Goal: Communication & Community: Answer question/provide support

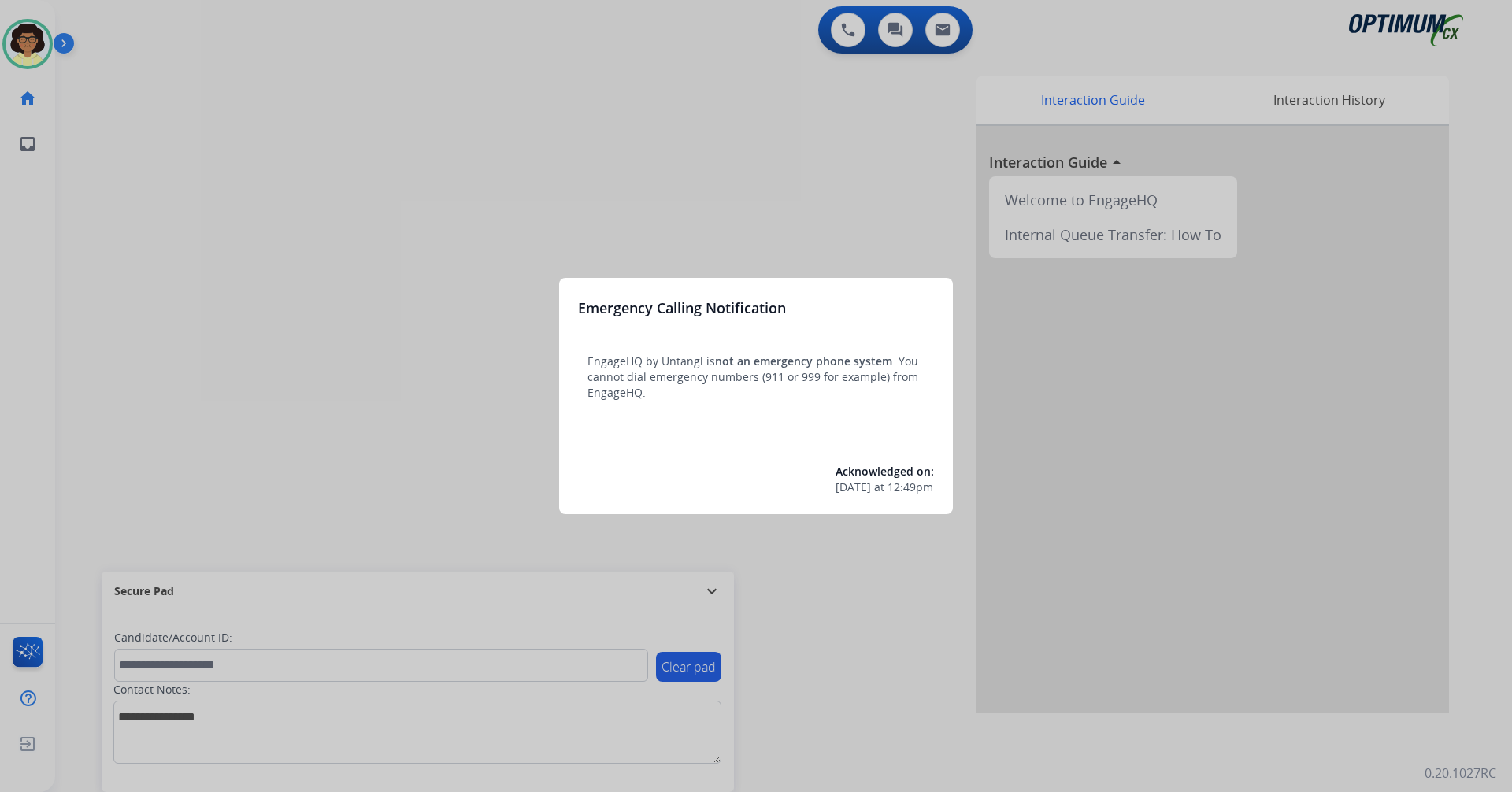
drag, startPoint x: 544, startPoint y: 425, endPoint x: 534, endPoint y: 428, distance: 10.4
click at [534, 428] on div at bounding box center [756, 396] width 1512 height 792
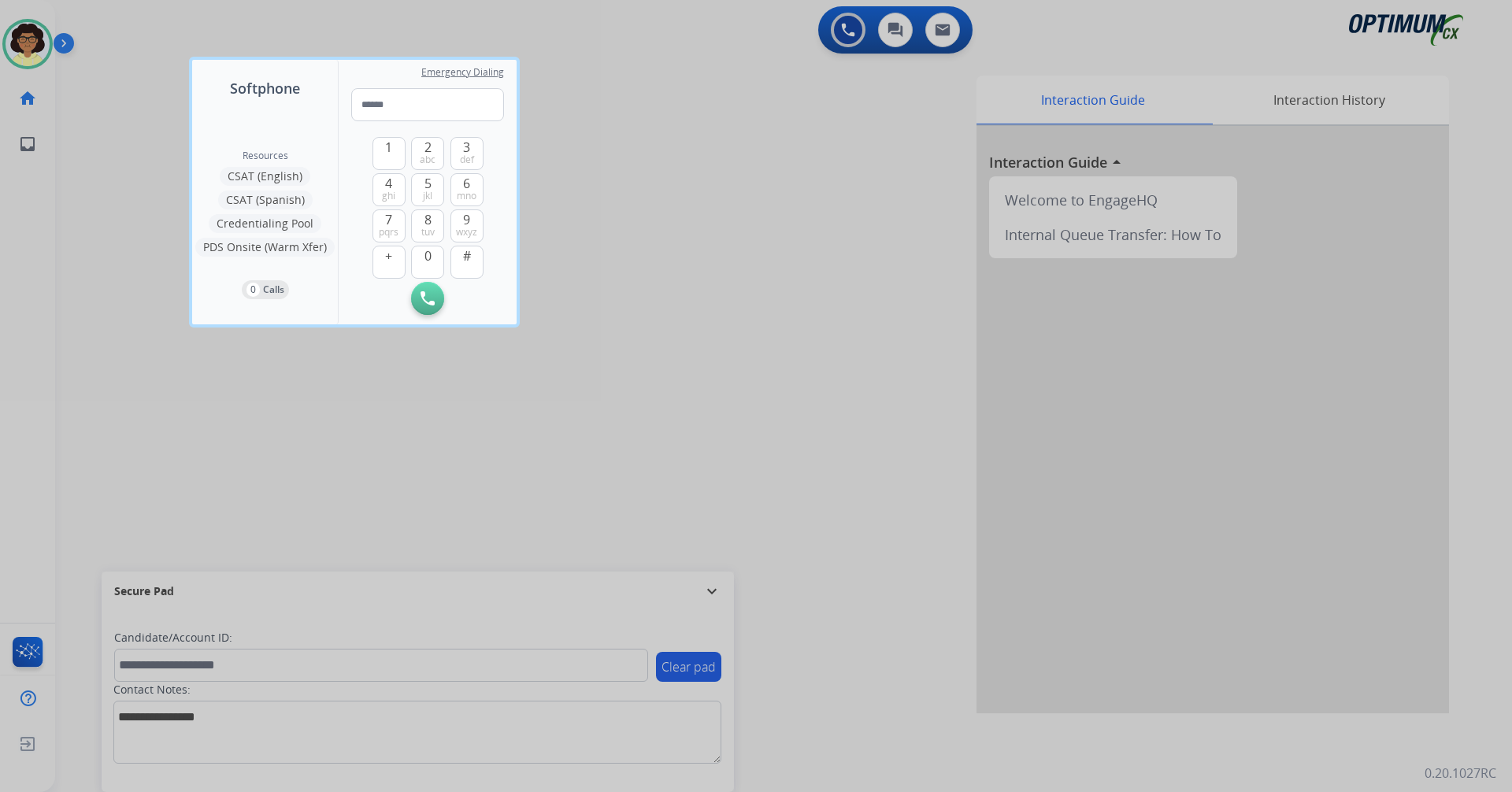
click at [510, 443] on div at bounding box center [756, 396] width 1512 height 792
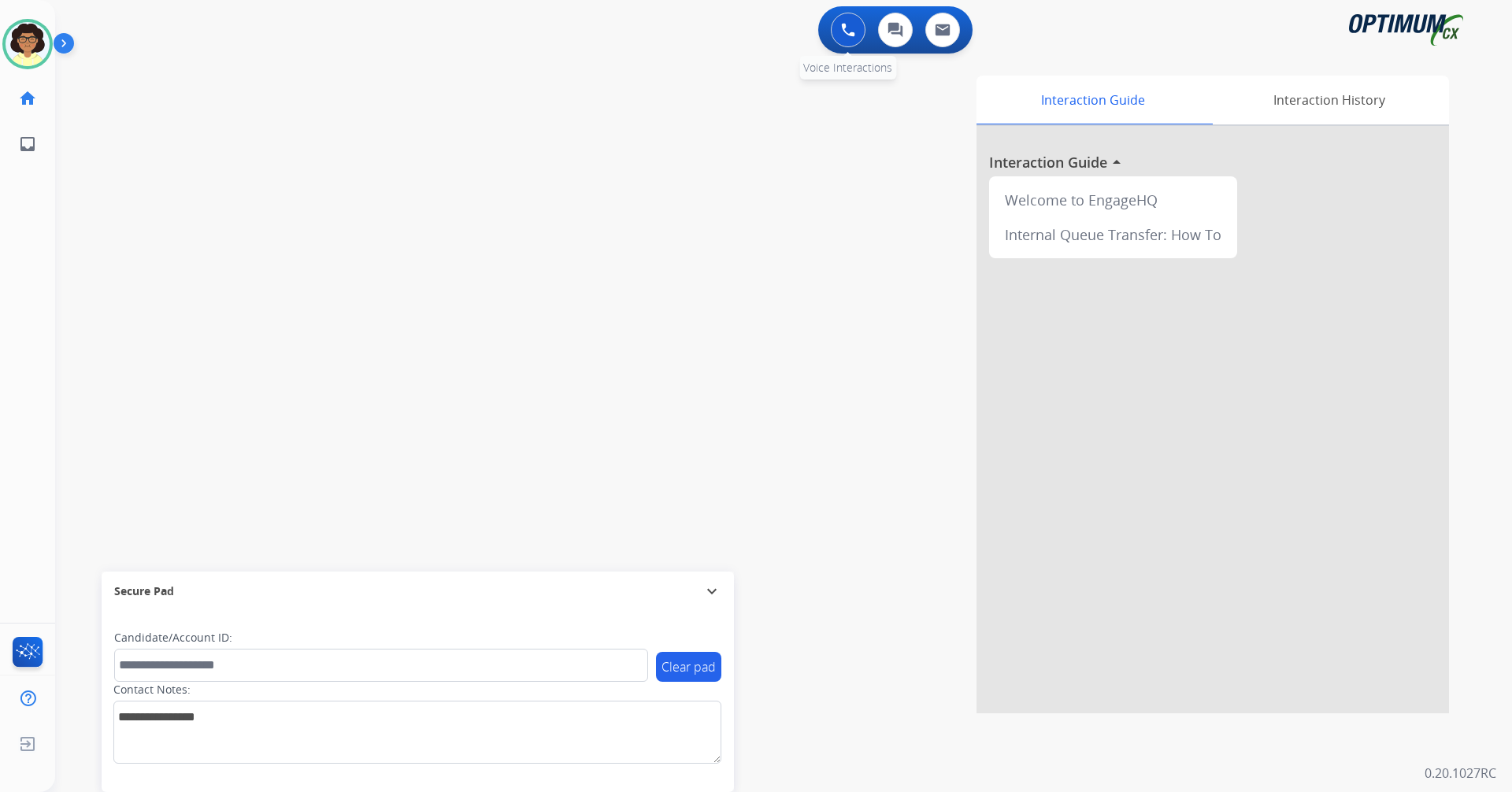
click at [836, 36] on button at bounding box center [848, 30] width 34 height 34
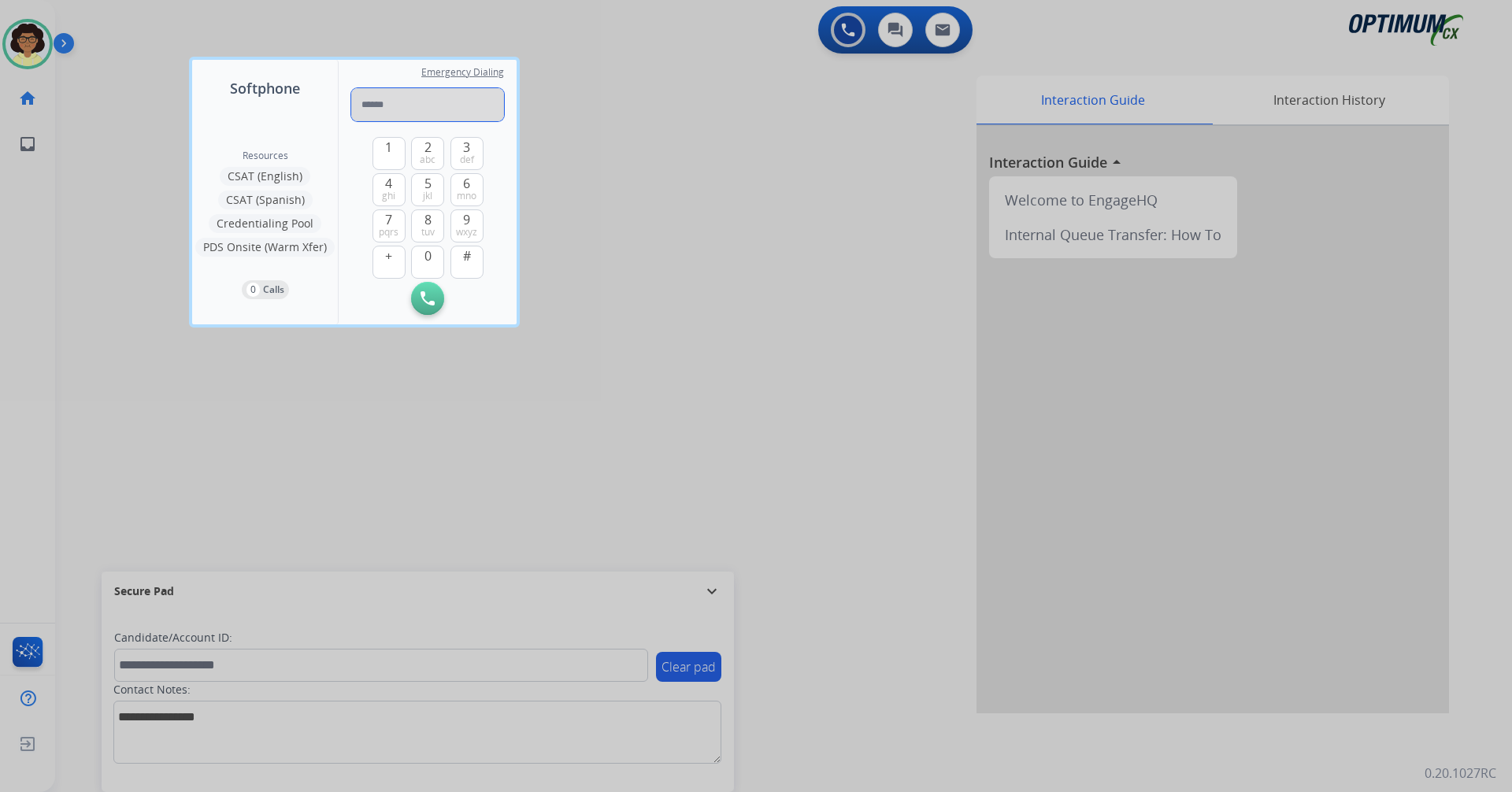
click at [403, 109] on input "tel" at bounding box center [427, 104] width 153 height 33
paste input "**********"
type input "**********"
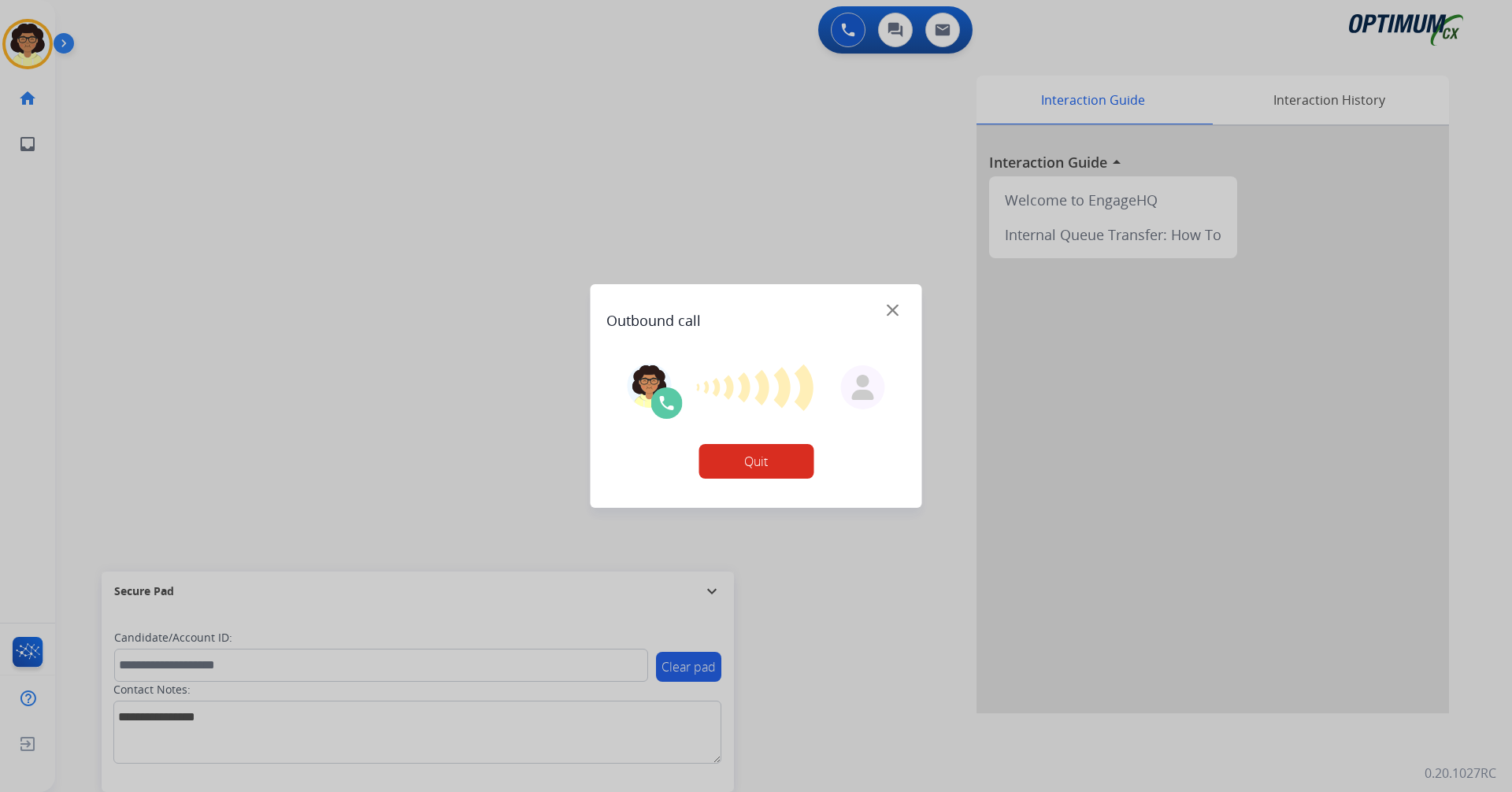
click at [783, 463] on button "Quit" at bounding box center [756, 461] width 115 height 34
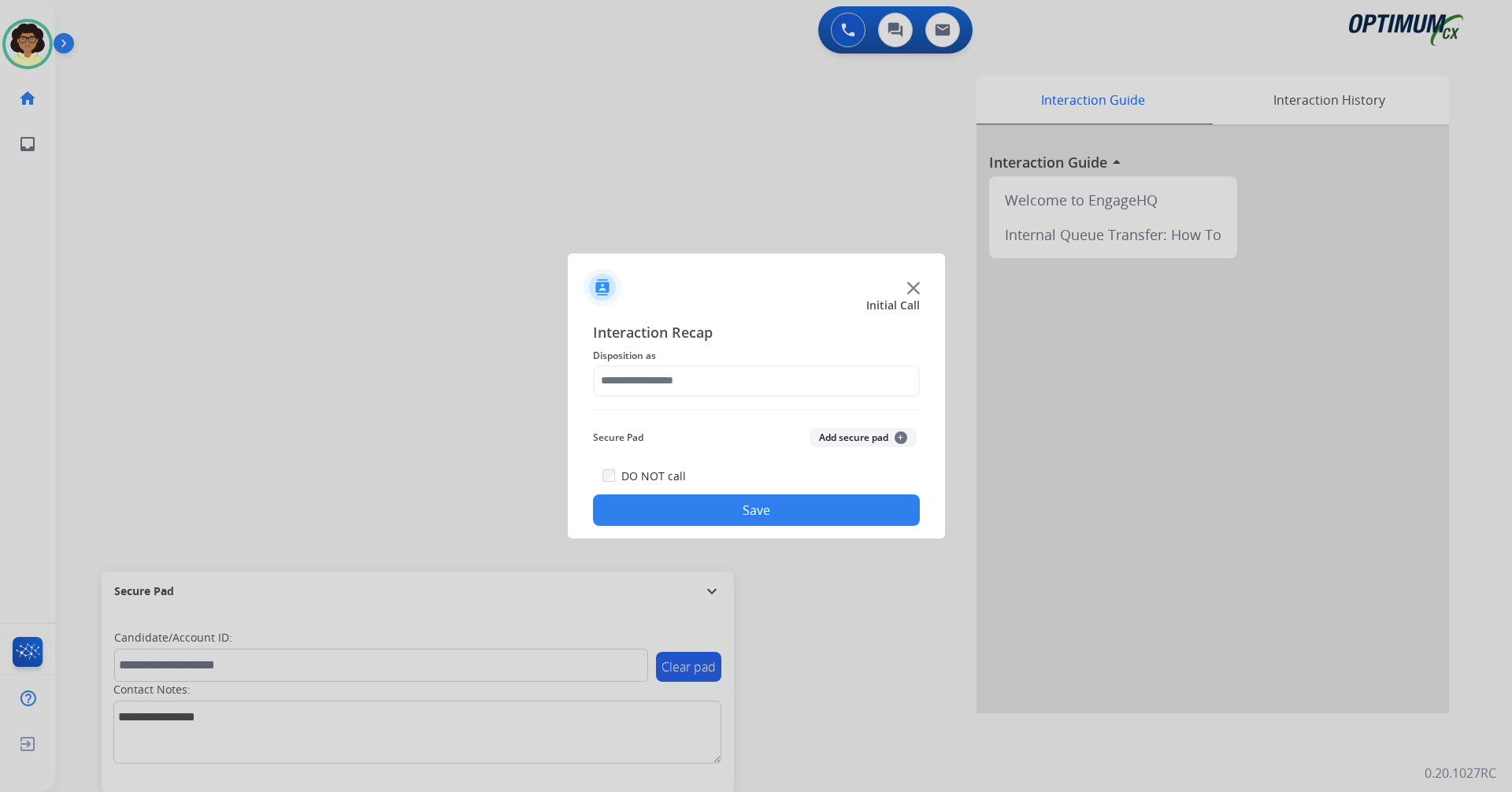
click at [909, 288] on img at bounding box center [913, 288] width 13 height 13
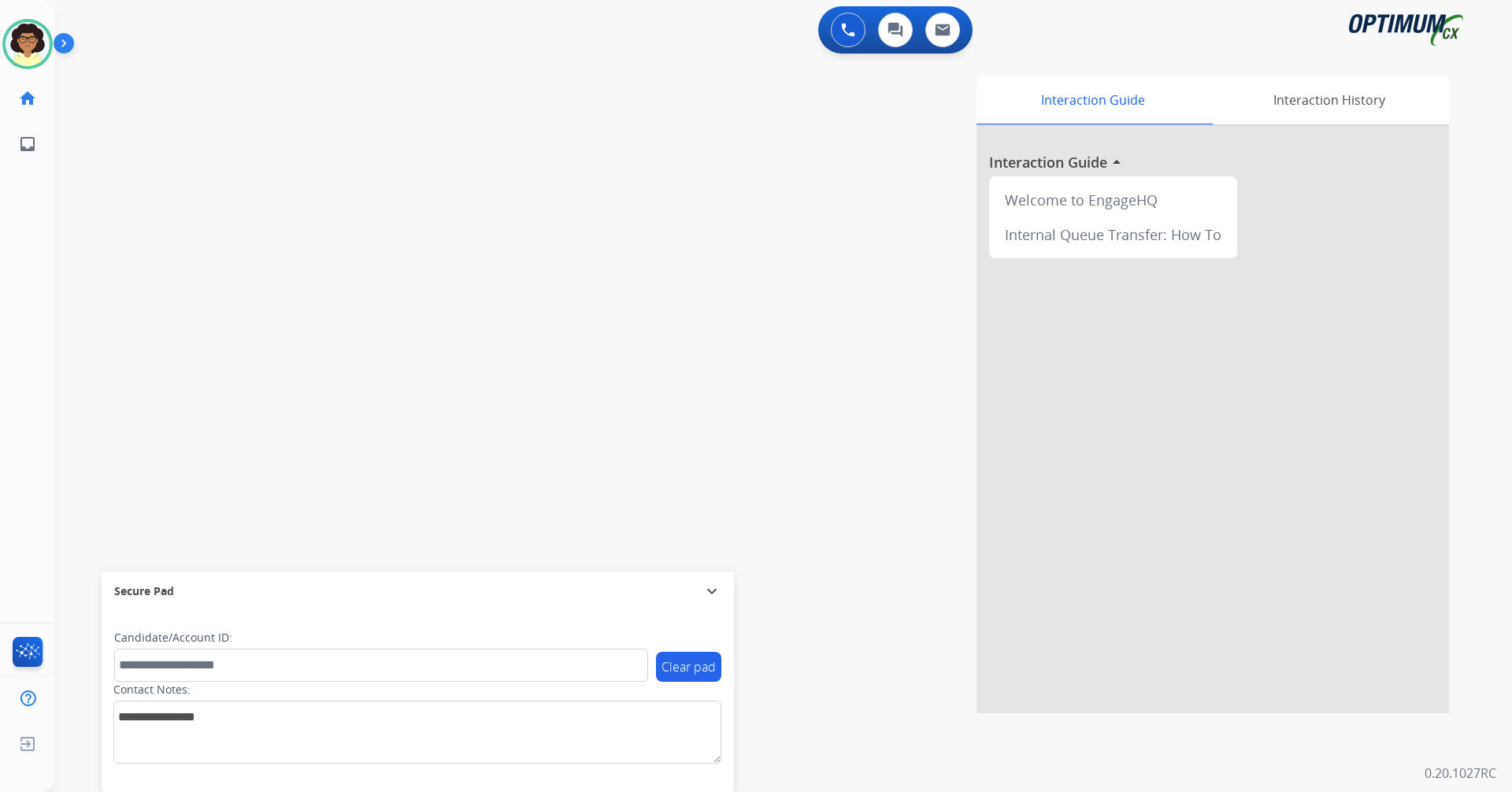
click at [370, 391] on div "swap_horiz Break voice bridge close_fullscreen Connect 3-Way Call merge_type Se…" at bounding box center [764, 384] width 1419 height 656
click at [849, 28] on img at bounding box center [848, 30] width 14 height 14
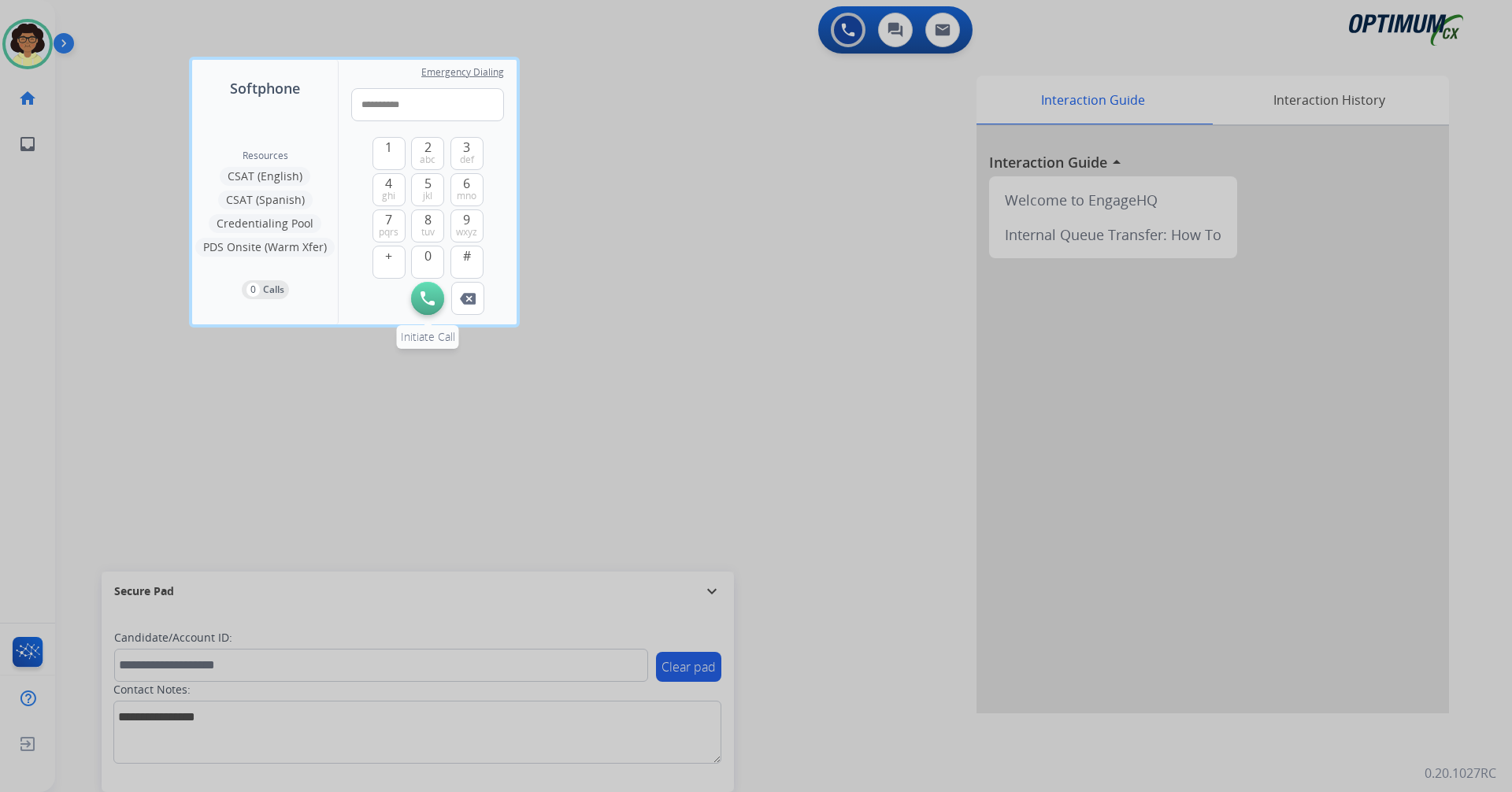
type input "**********"
click at [427, 290] on button "Initiate Call" at bounding box center [427, 297] width 33 height 33
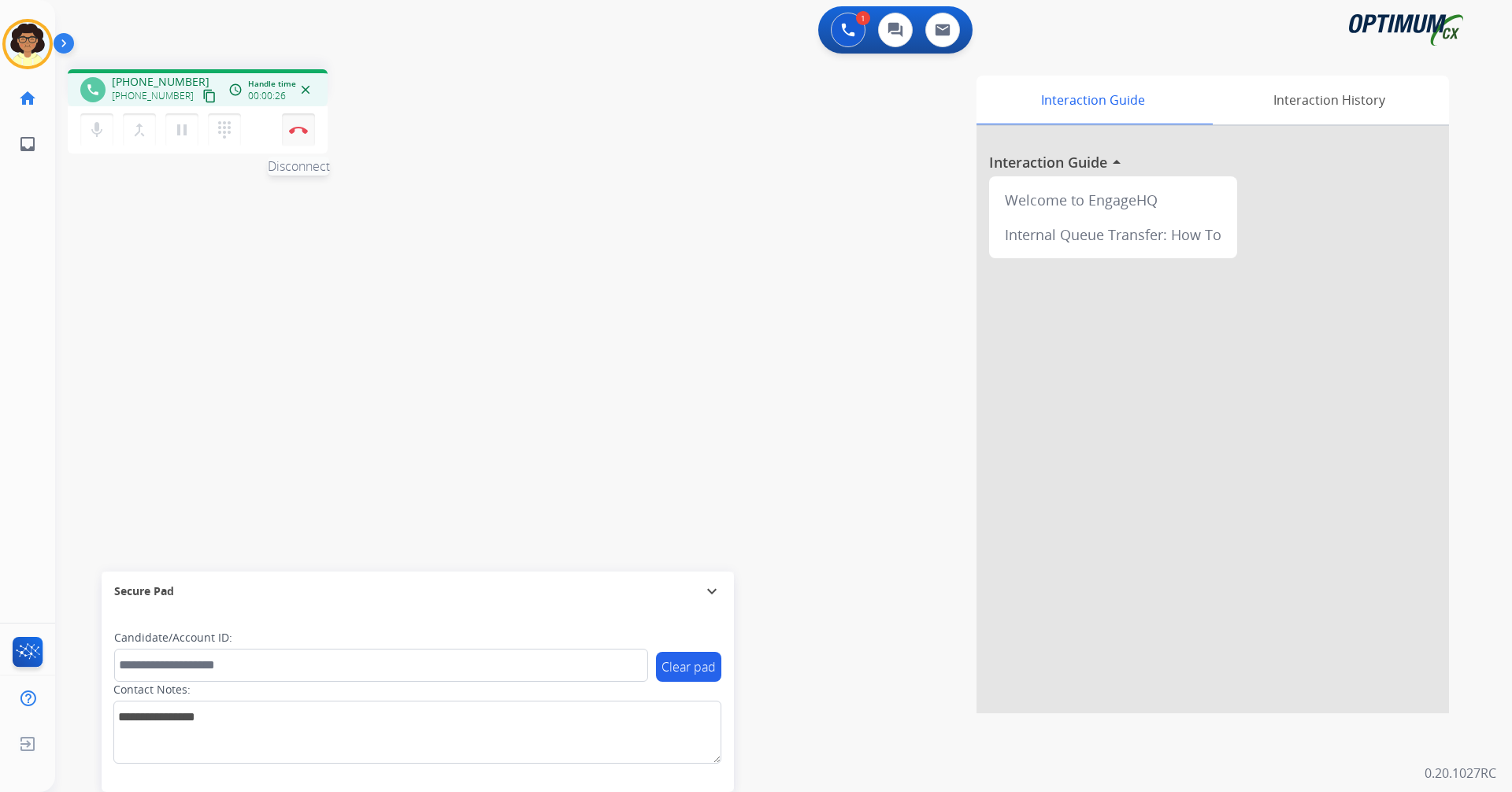
click at [293, 132] on img at bounding box center [298, 130] width 19 height 8
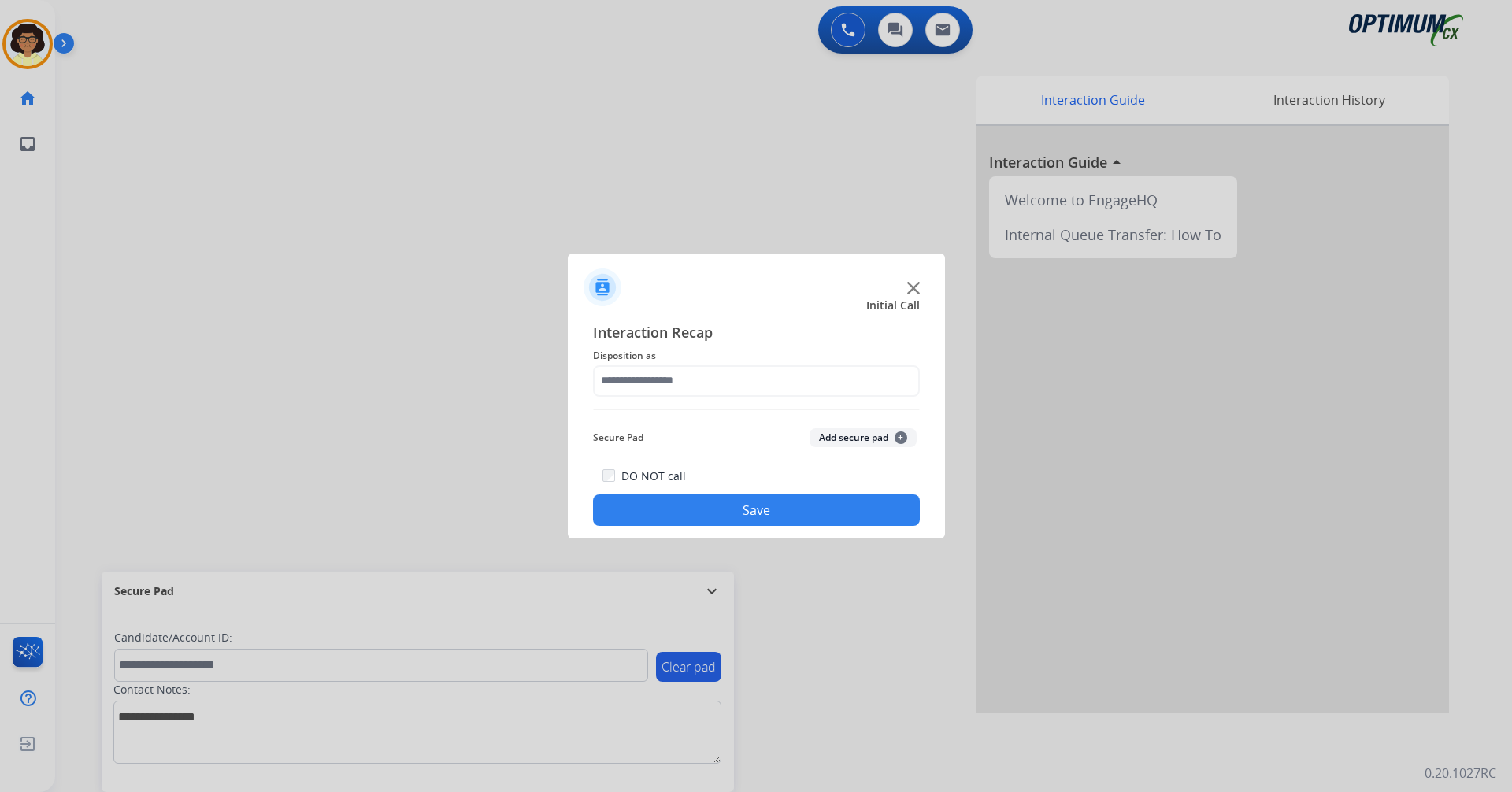
click at [910, 287] on img at bounding box center [913, 288] width 13 height 13
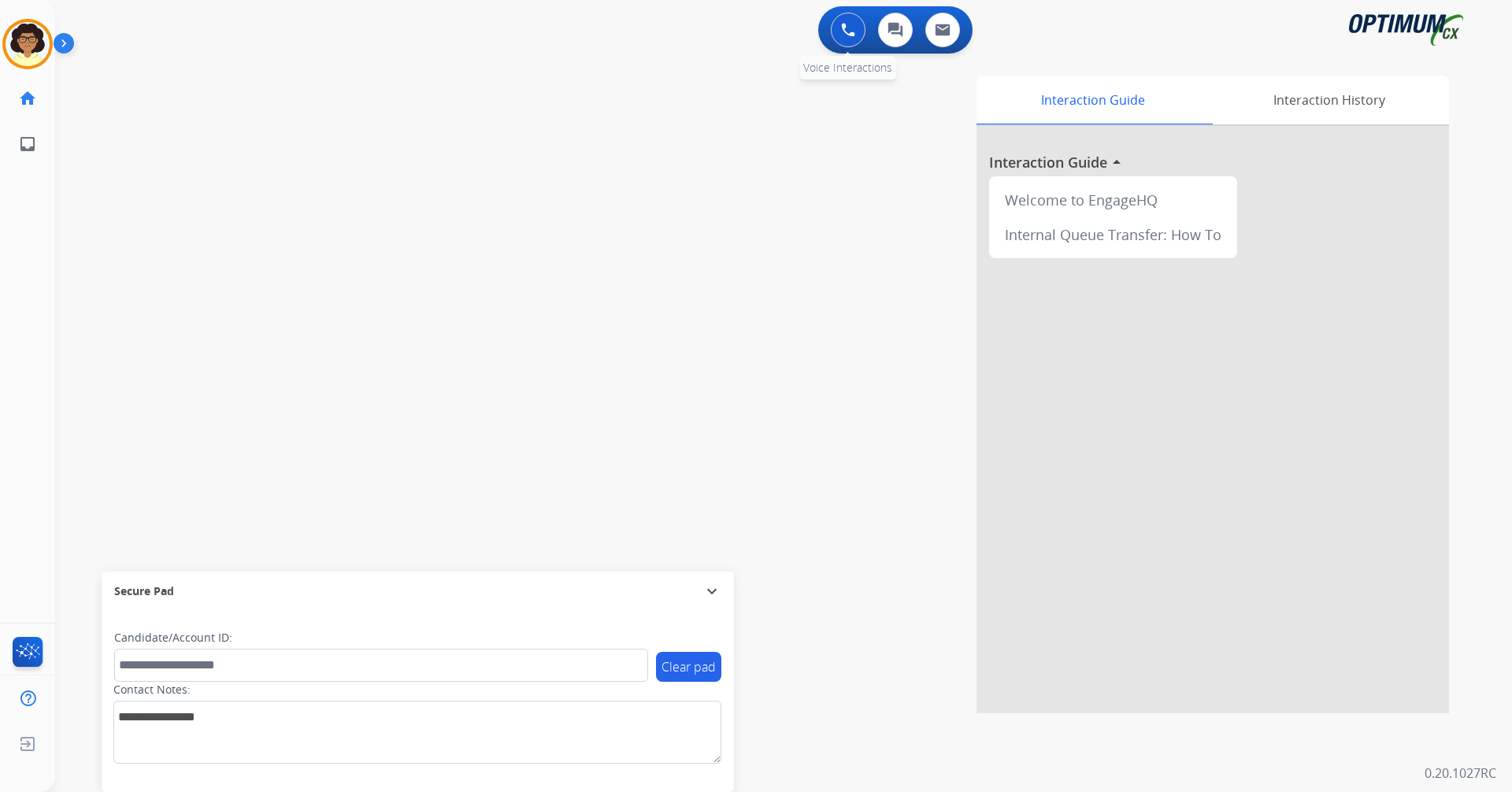
click at [846, 22] on button at bounding box center [848, 30] width 34 height 34
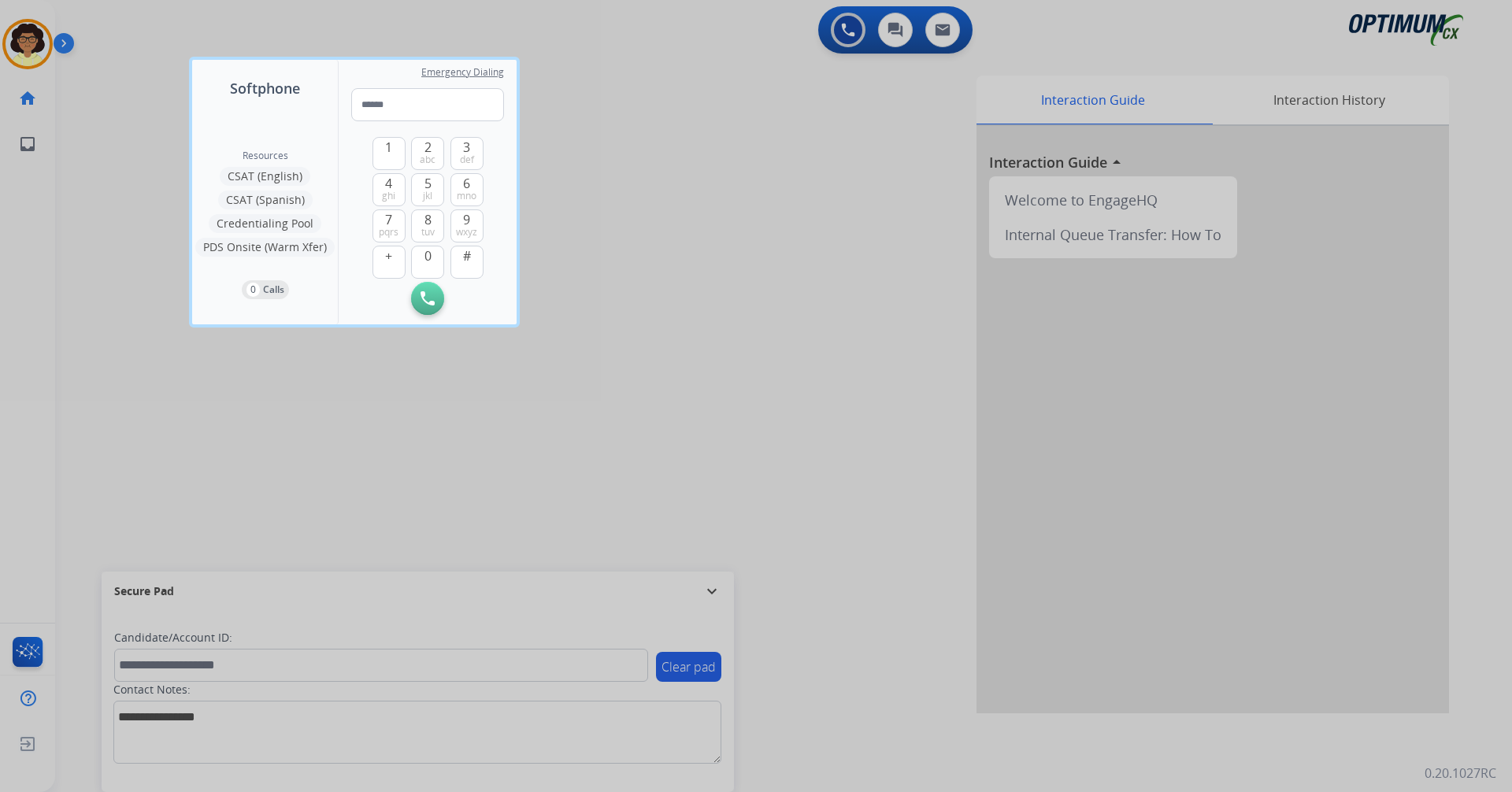
type input "**********"
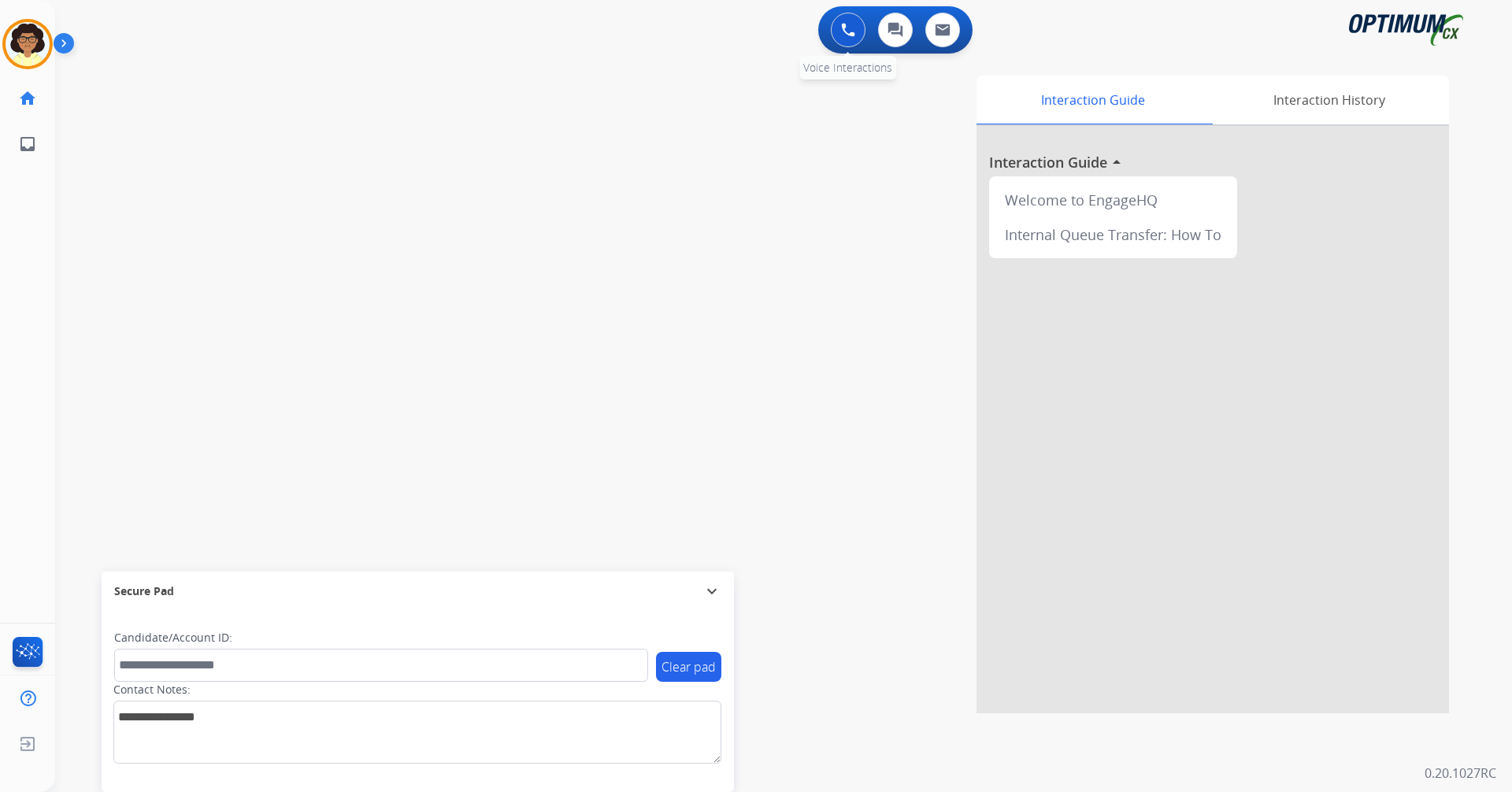
click at [841, 26] on img at bounding box center [848, 30] width 14 height 14
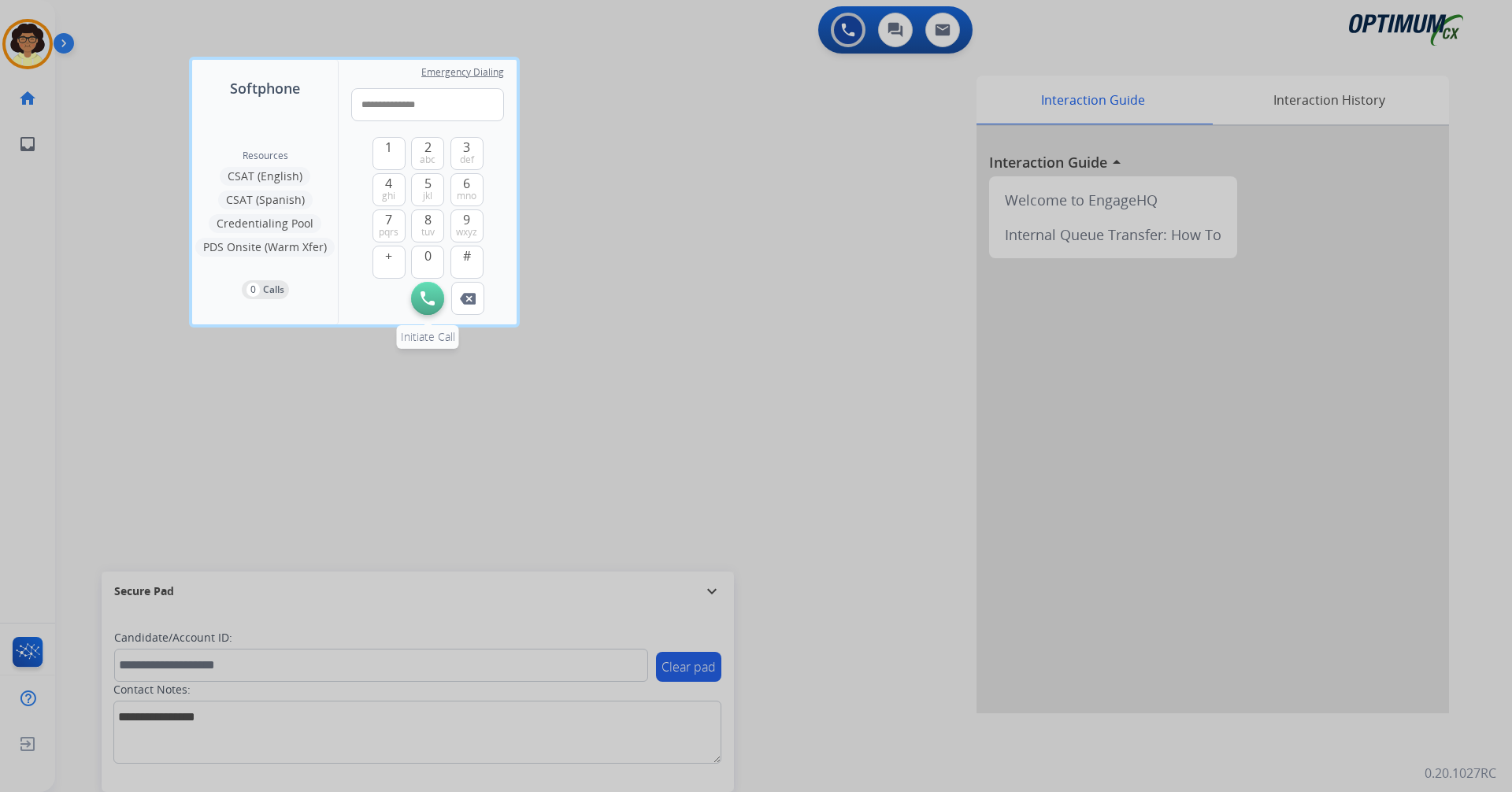
type input "**********"
click at [432, 297] on img at bounding box center [427, 298] width 14 height 14
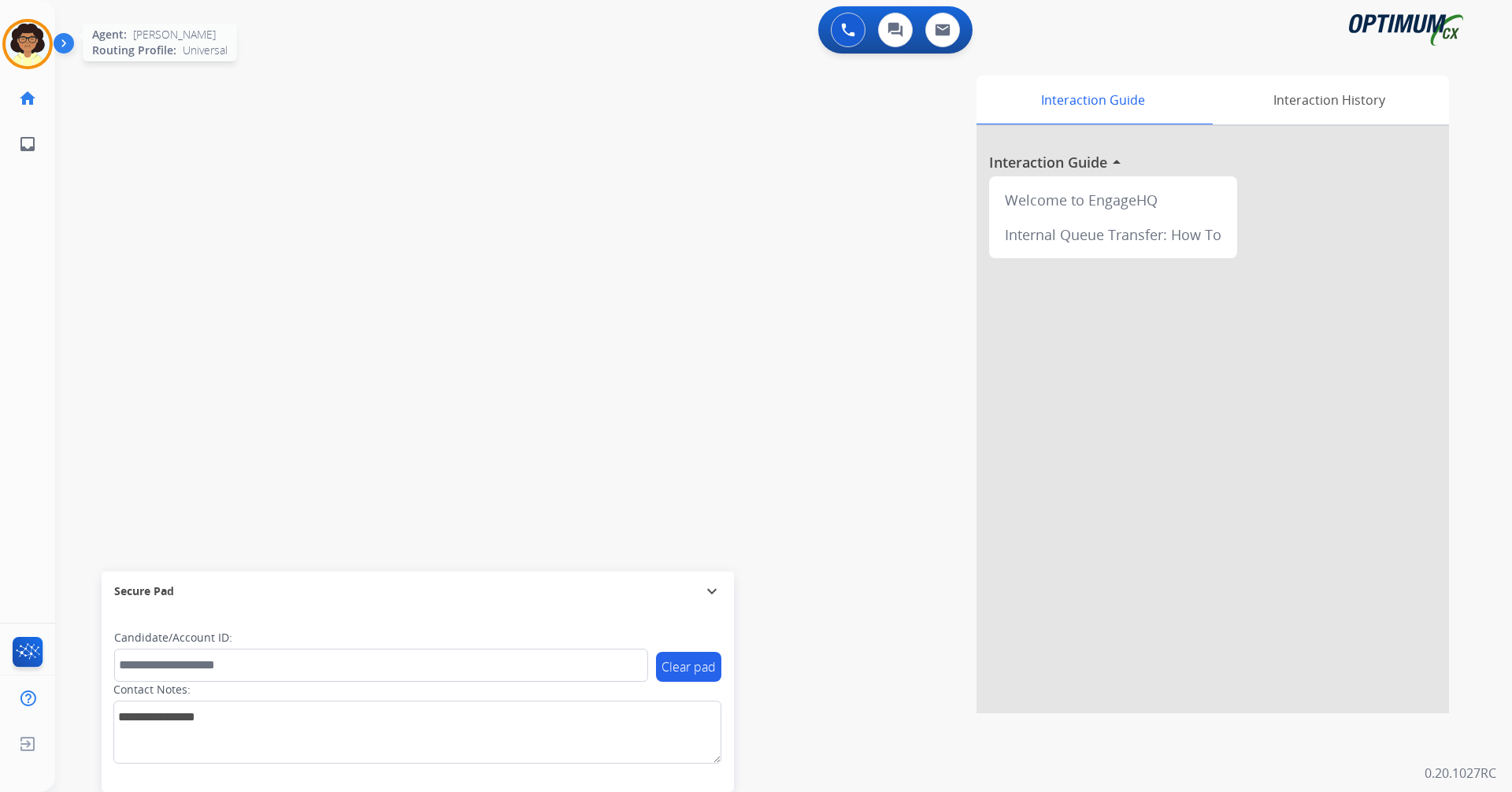
click at [32, 35] on img at bounding box center [27, 44] width 44 height 44
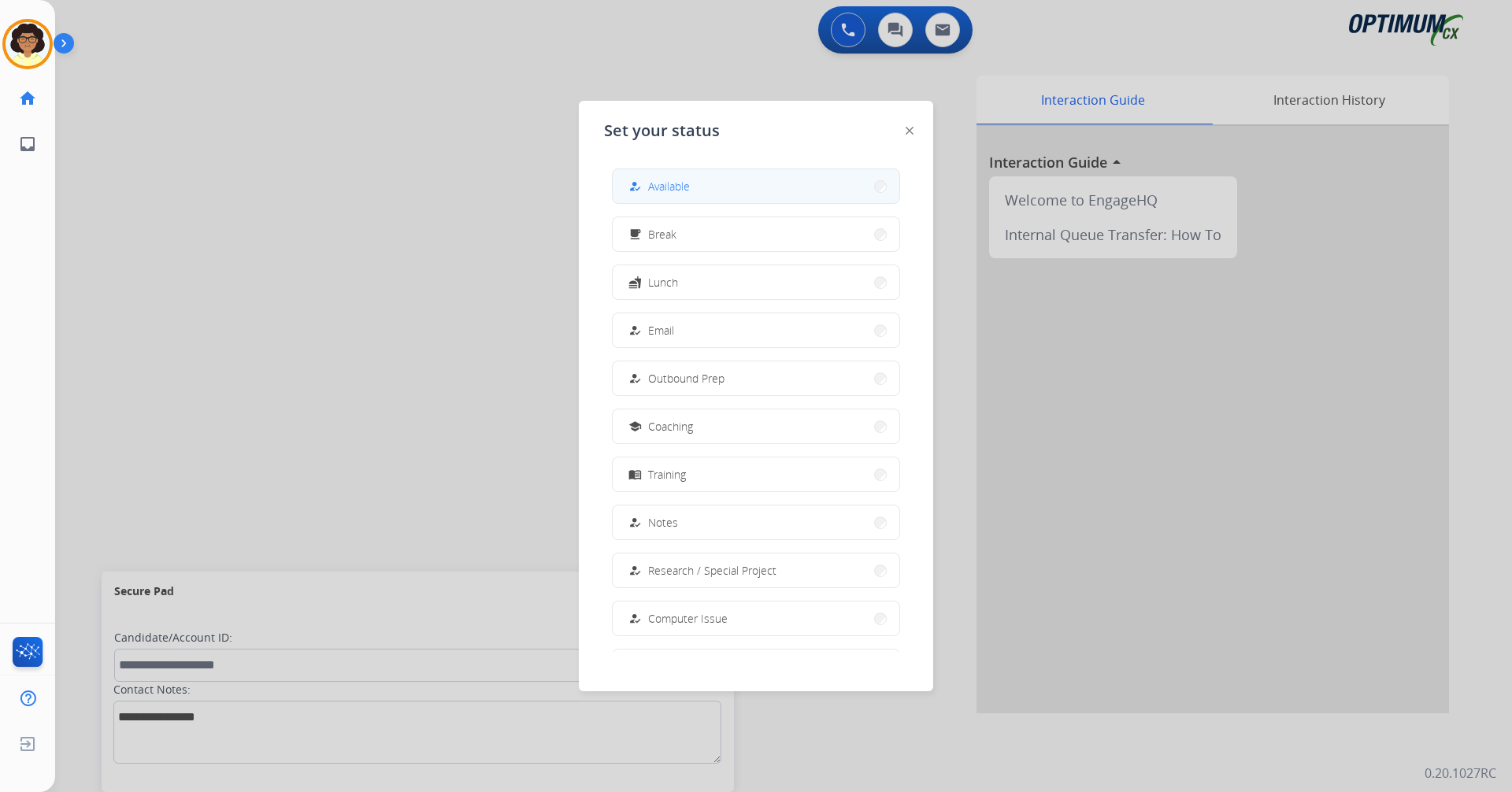
click at [738, 180] on button "how_to_reg Available" at bounding box center [755, 186] width 286 height 33
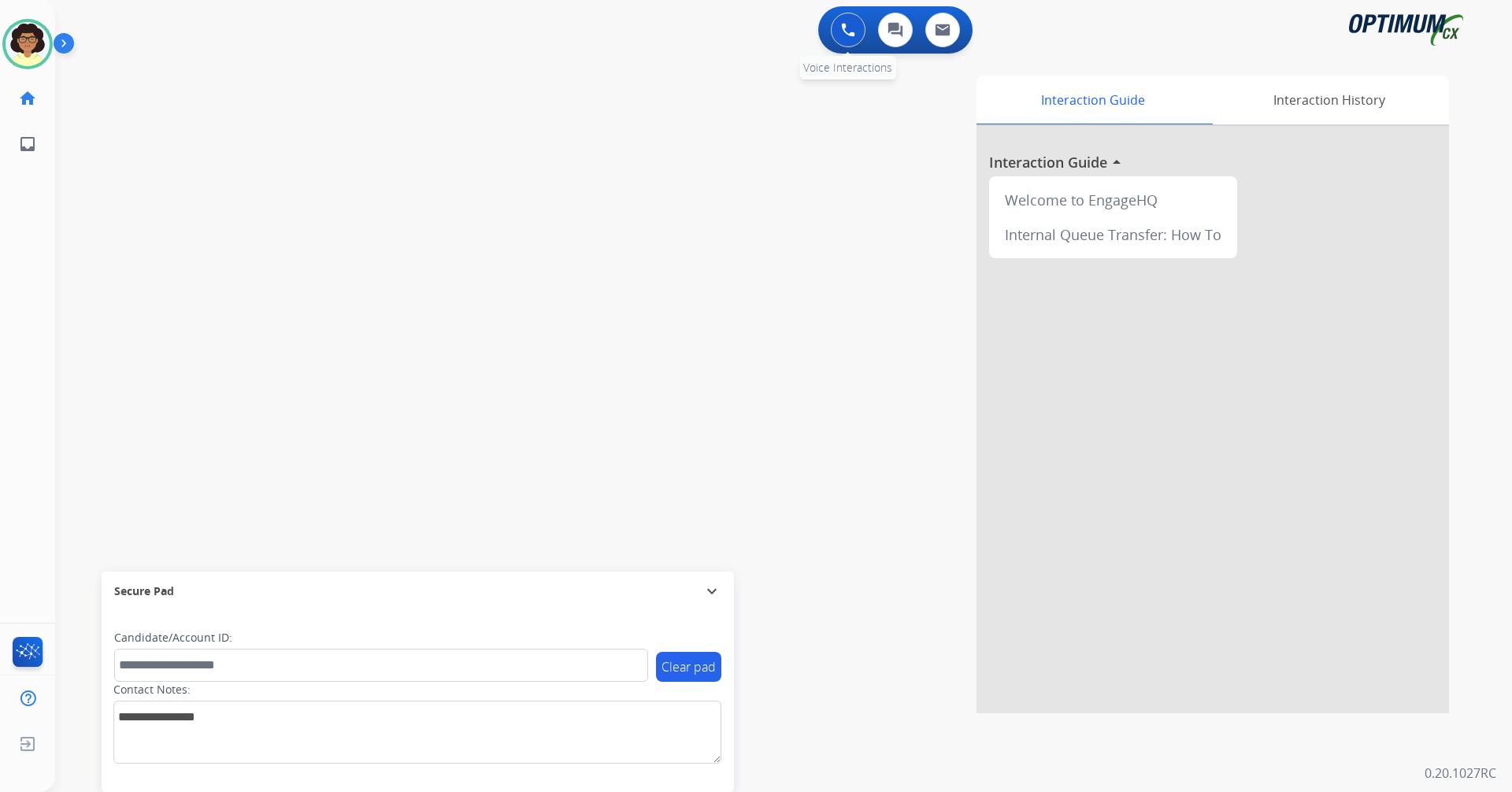
click at [842, 31] on img at bounding box center [848, 30] width 14 height 14
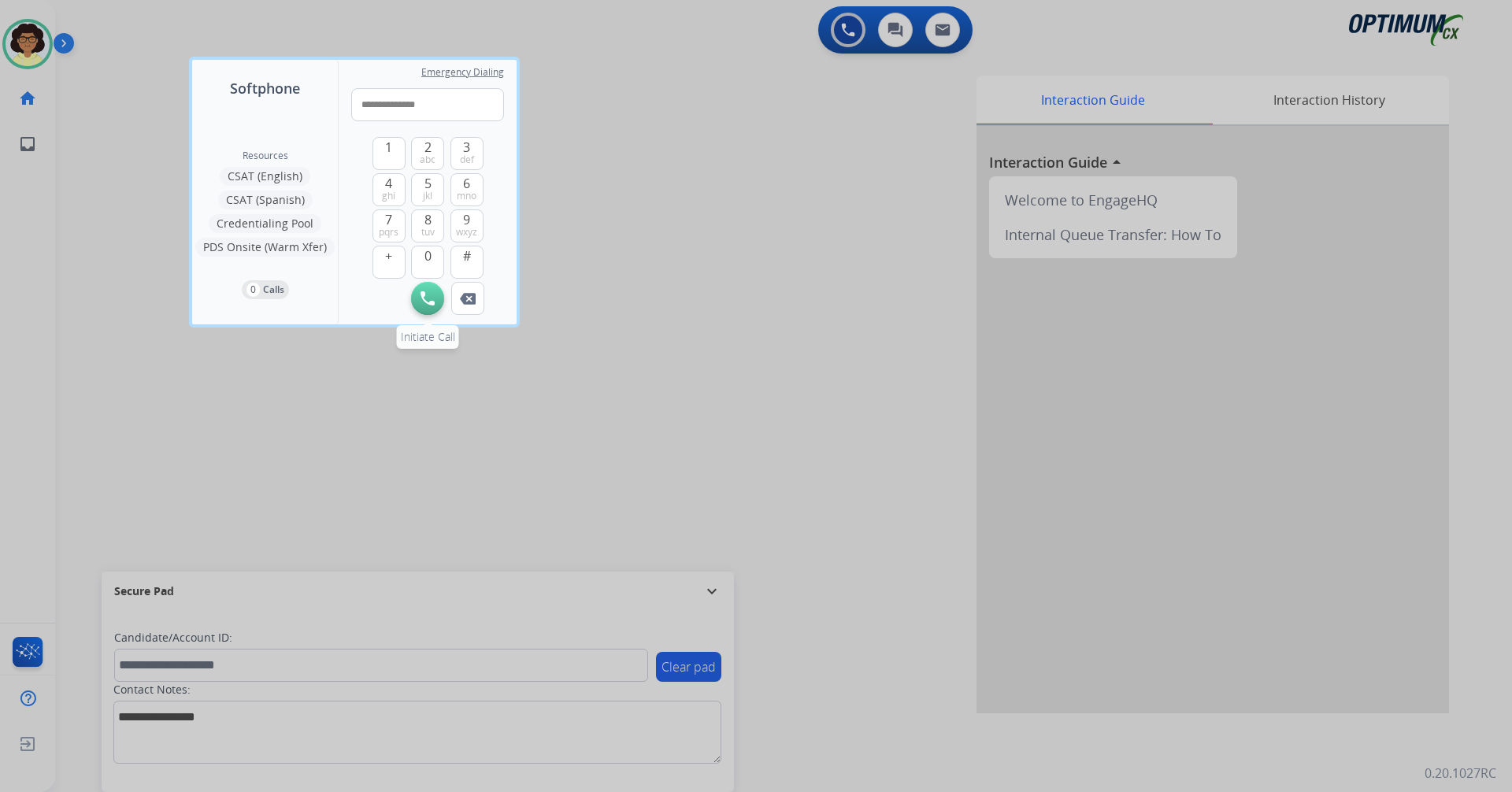
type input "**********"
click at [431, 300] on img at bounding box center [427, 298] width 14 height 14
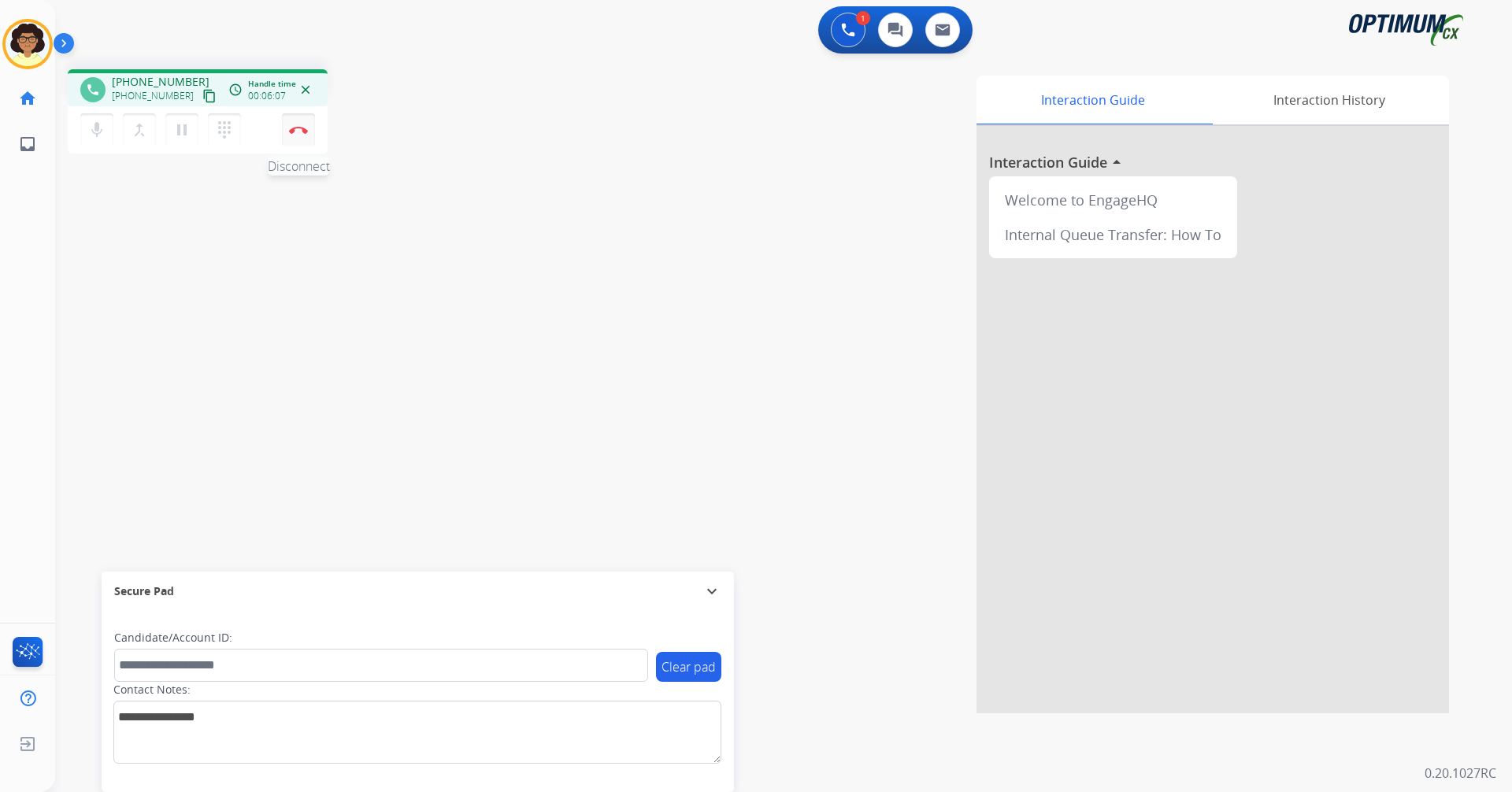
click at [302, 130] on img at bounding box center [298, 130] width 19 height 8
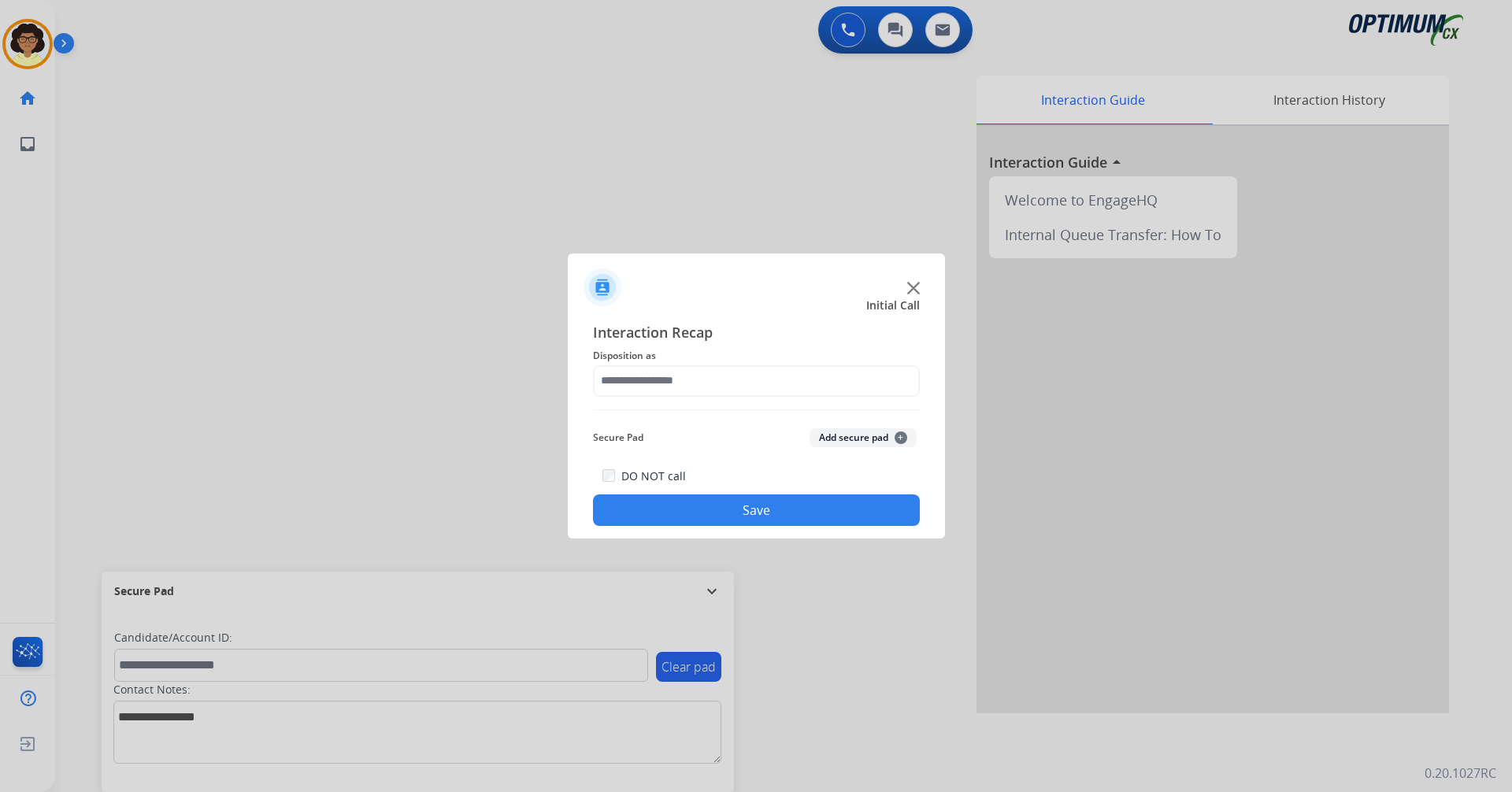
click at [914, 286] on img at bounding box center [913, 288] width 13 height 13
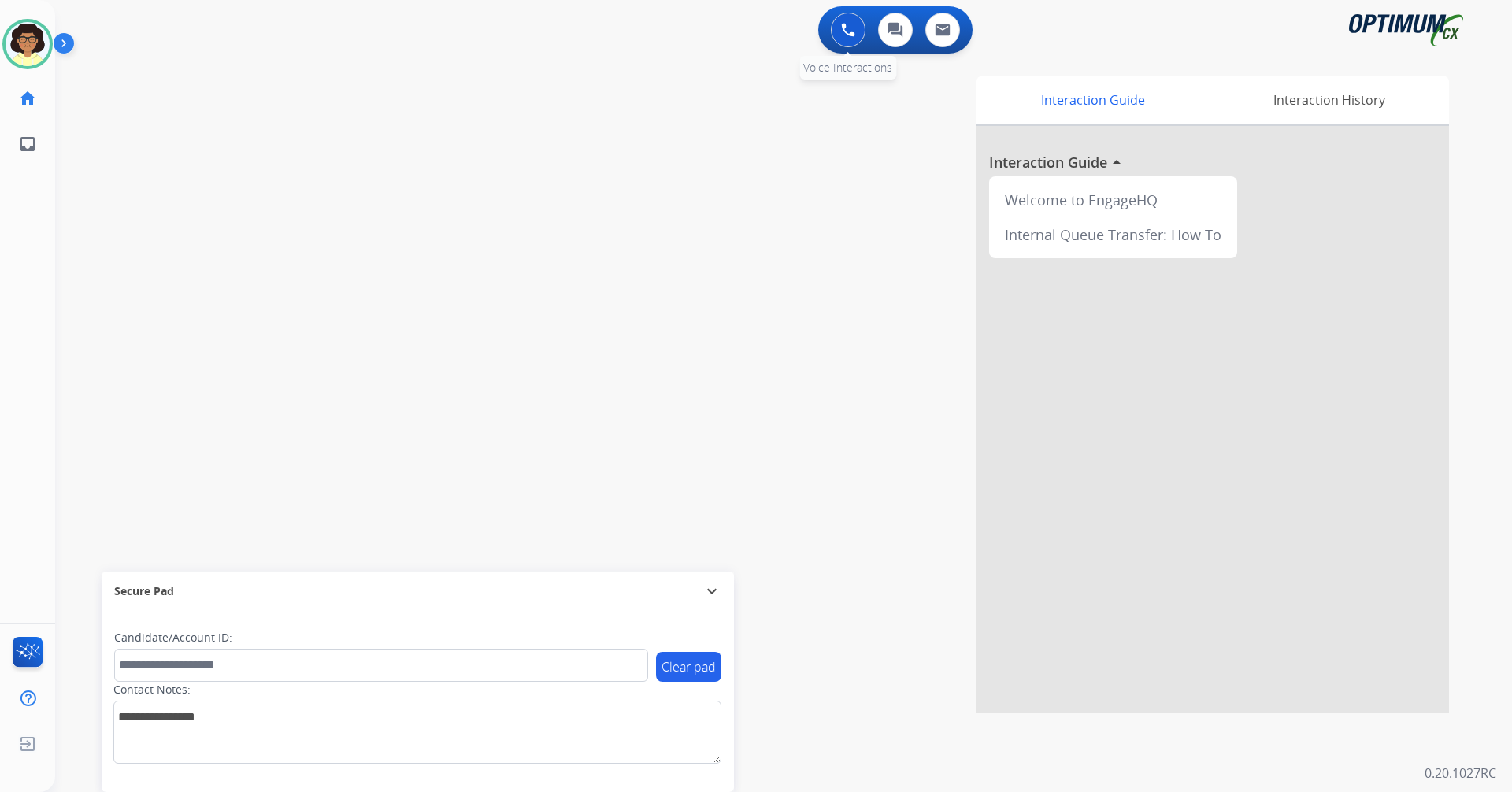
click at [845, 30] on img at bounding box center [848, 30] width 14 height 14
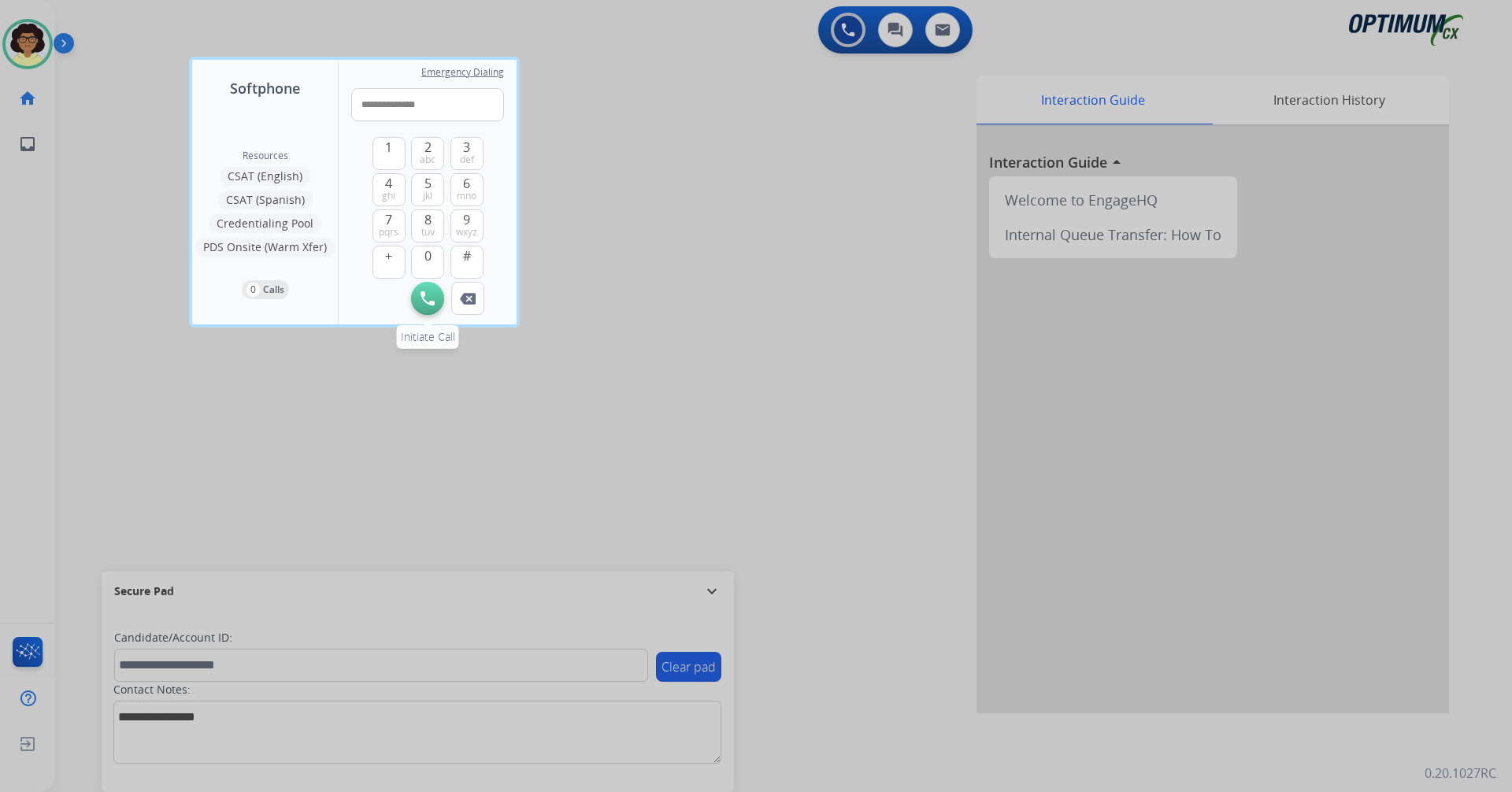
type input "**********"
click at [427, 303] on img at bounding box center [427, 298] width 14 height 14
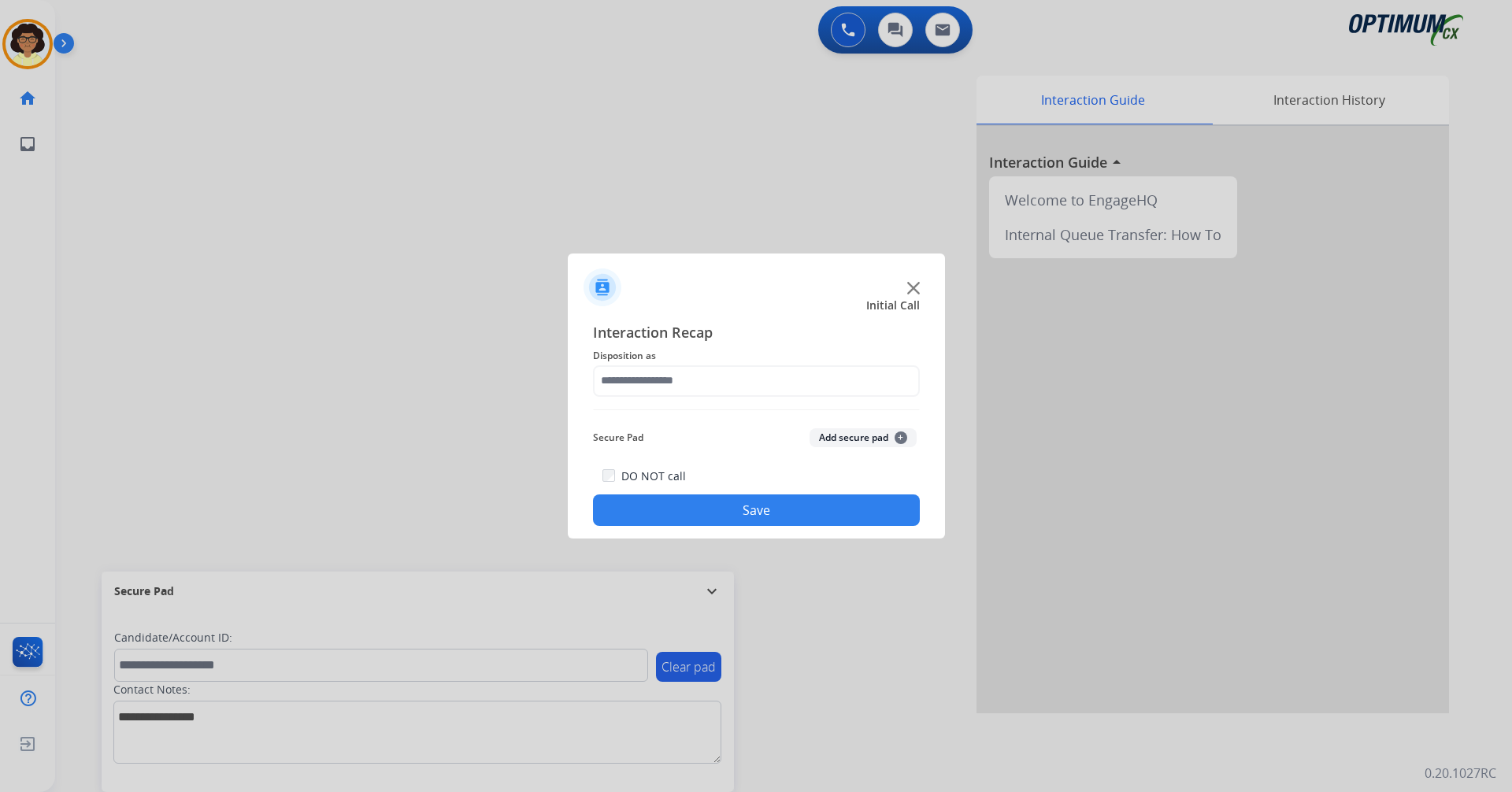
click at [915, 282] on img at bounding box center [913, 288] width 13 height 13
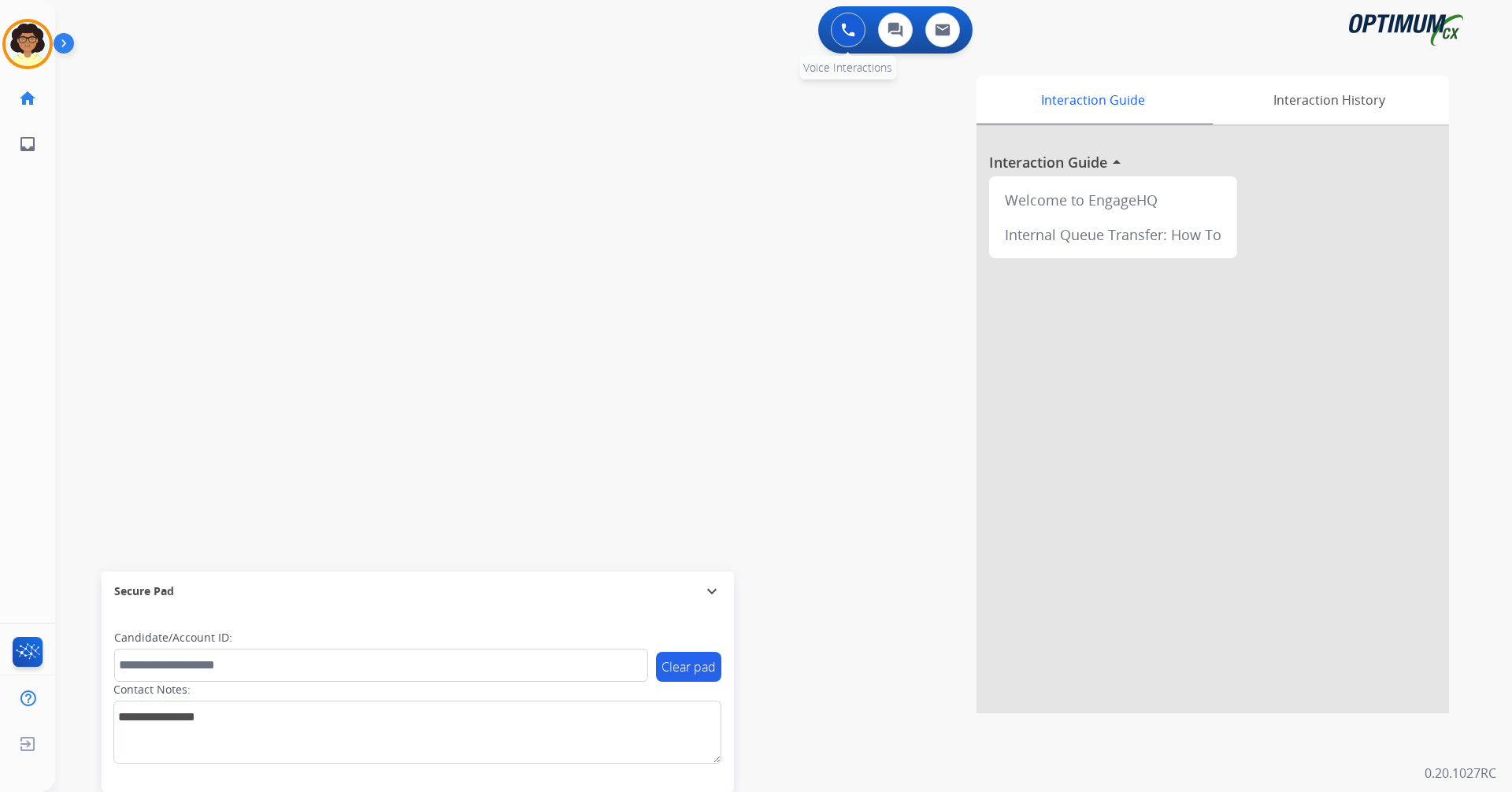
click at [845, 29] on img at bounding box center [848, 30] width 14 height 14
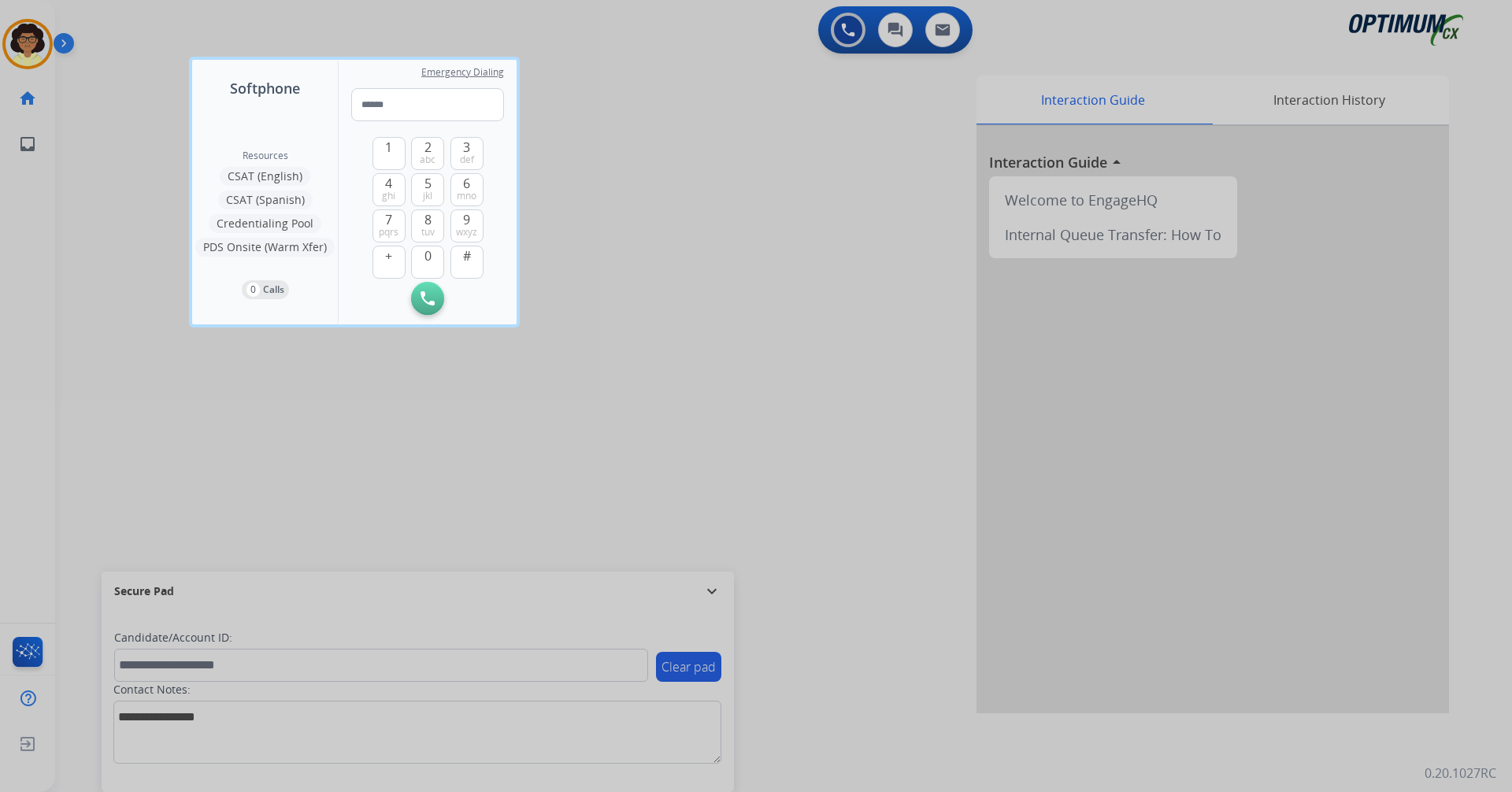
click at [852, 617] on div at bounding box center [756, 396] width 1512 height 792
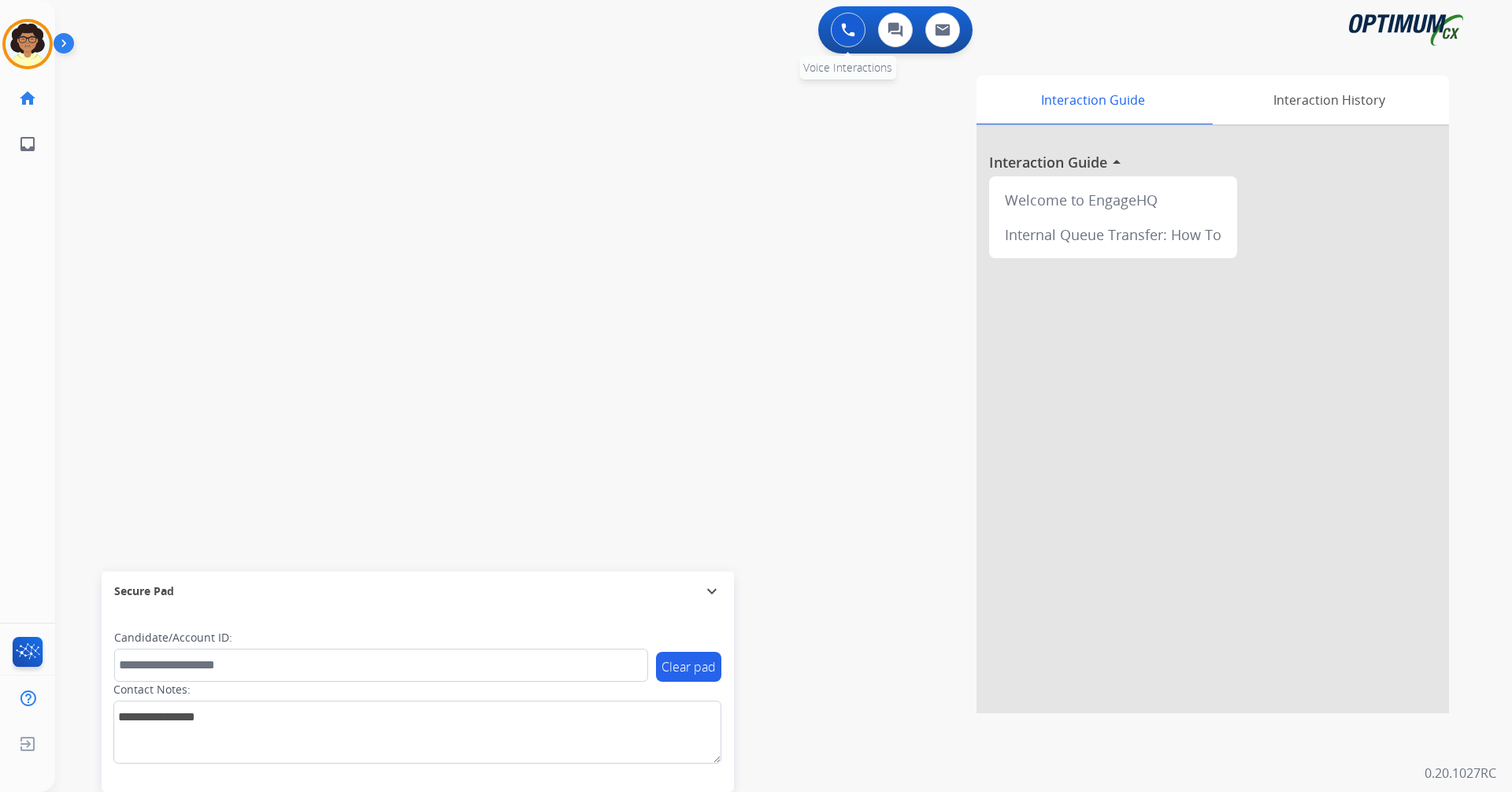
click at [841, 27] on img at bounding box center [848, 30] width 14 height 14
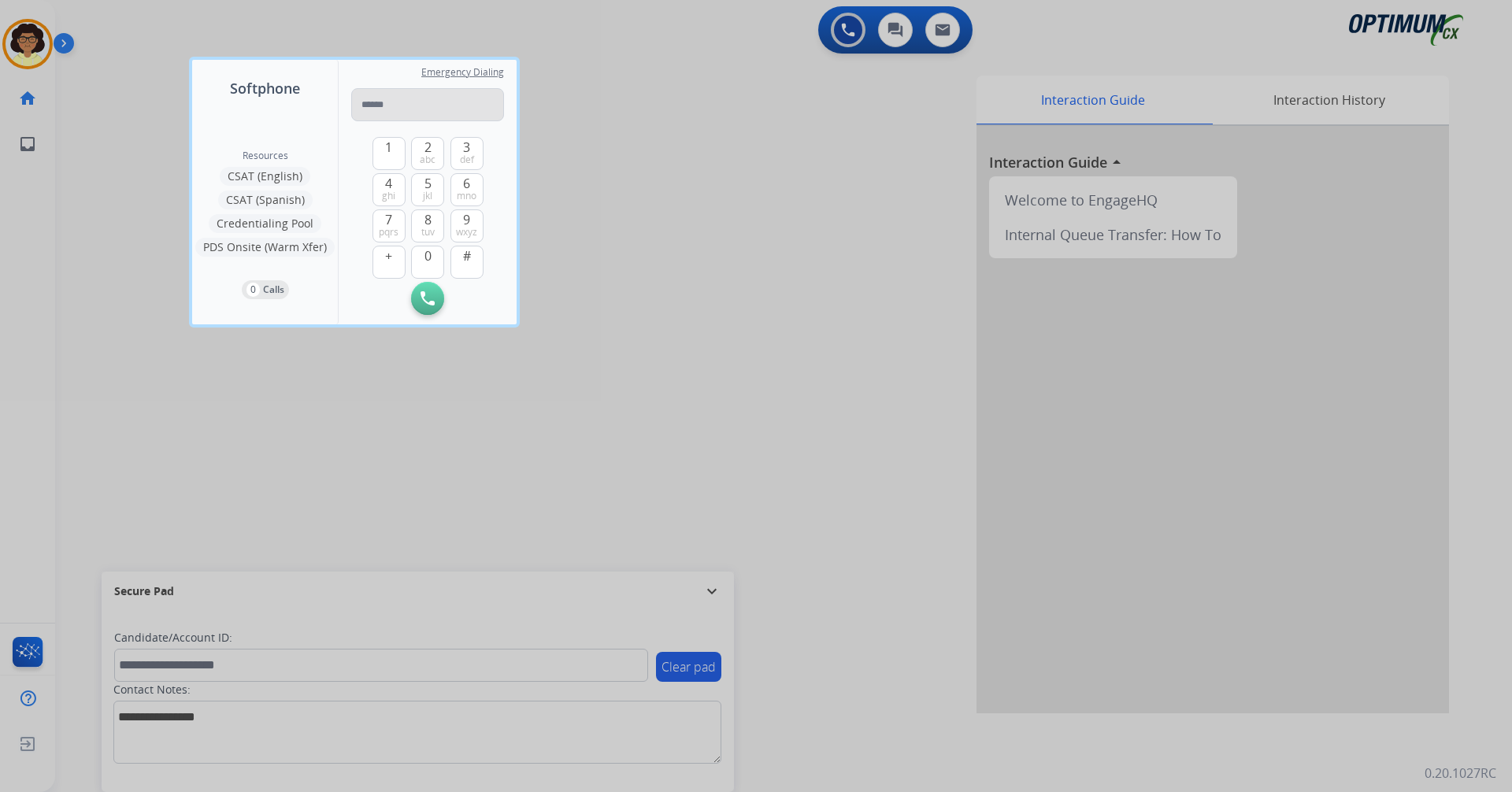
drag, startPoint x: 437, startPoint y: 104, endPoint x: 447, endPoint y: 106, distance: 10.2
click at [436, 105] on input "tel" at bounding box center [427, 104] width 153 height 33
type input "**********"
click at [423, 303] on img at bounding box center [427, 298] width 14 height 14
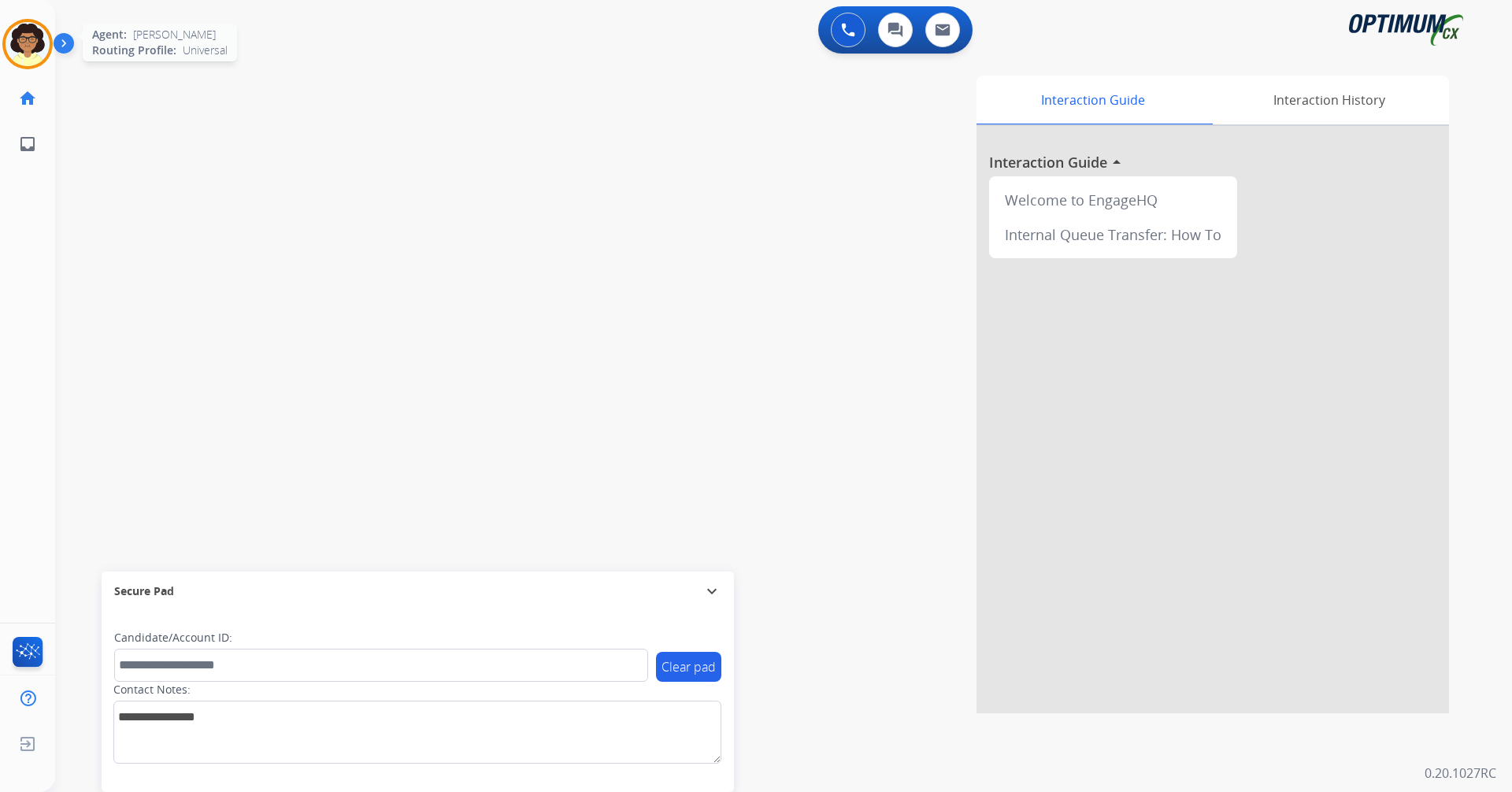
click at [15, 30] on img at bounding box center [27, 44] width 44 height 44
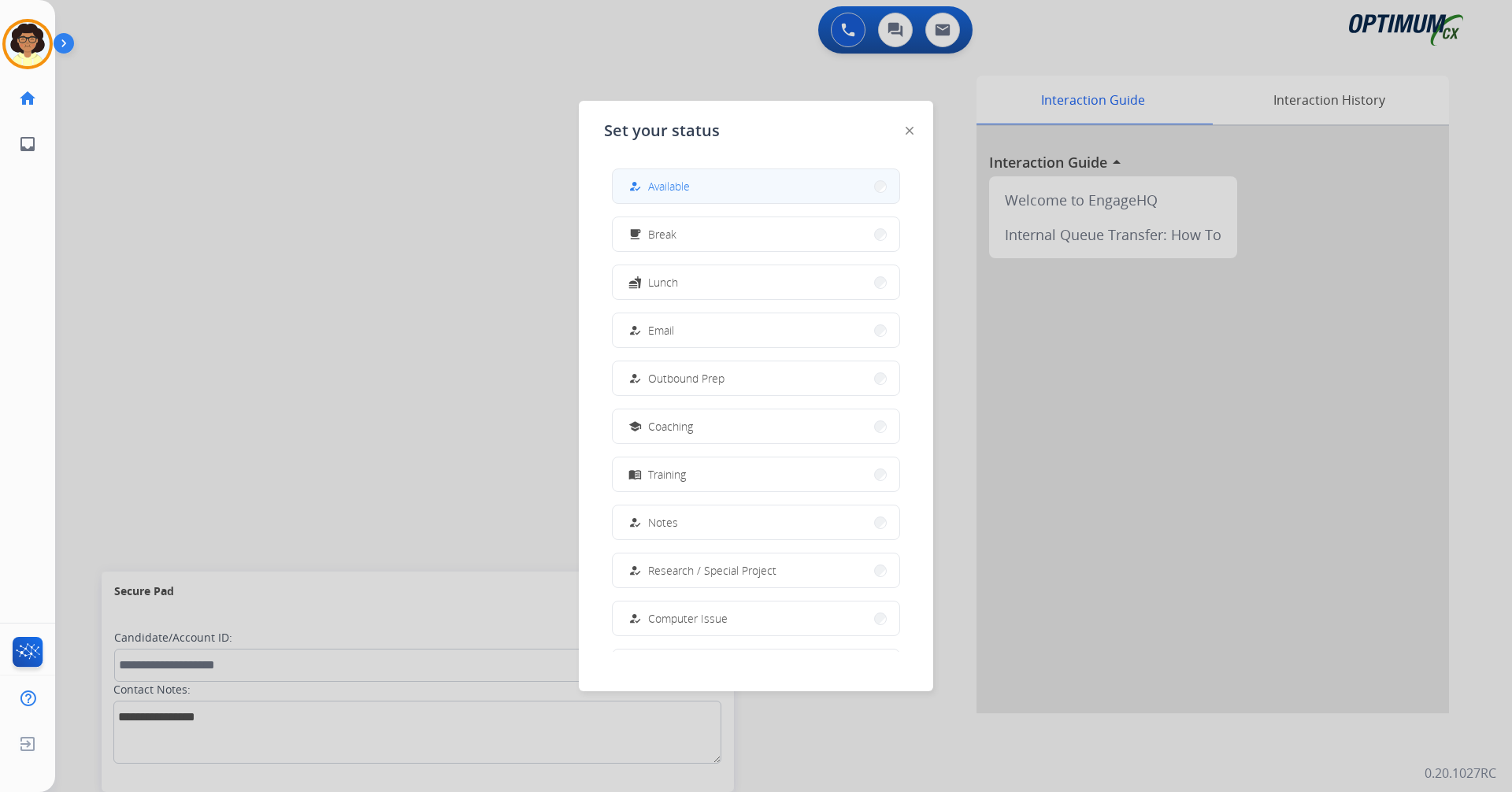
click at [712, 195] on button "how_to_reg Available" at bounding box center [755, 186] width 286 height 33
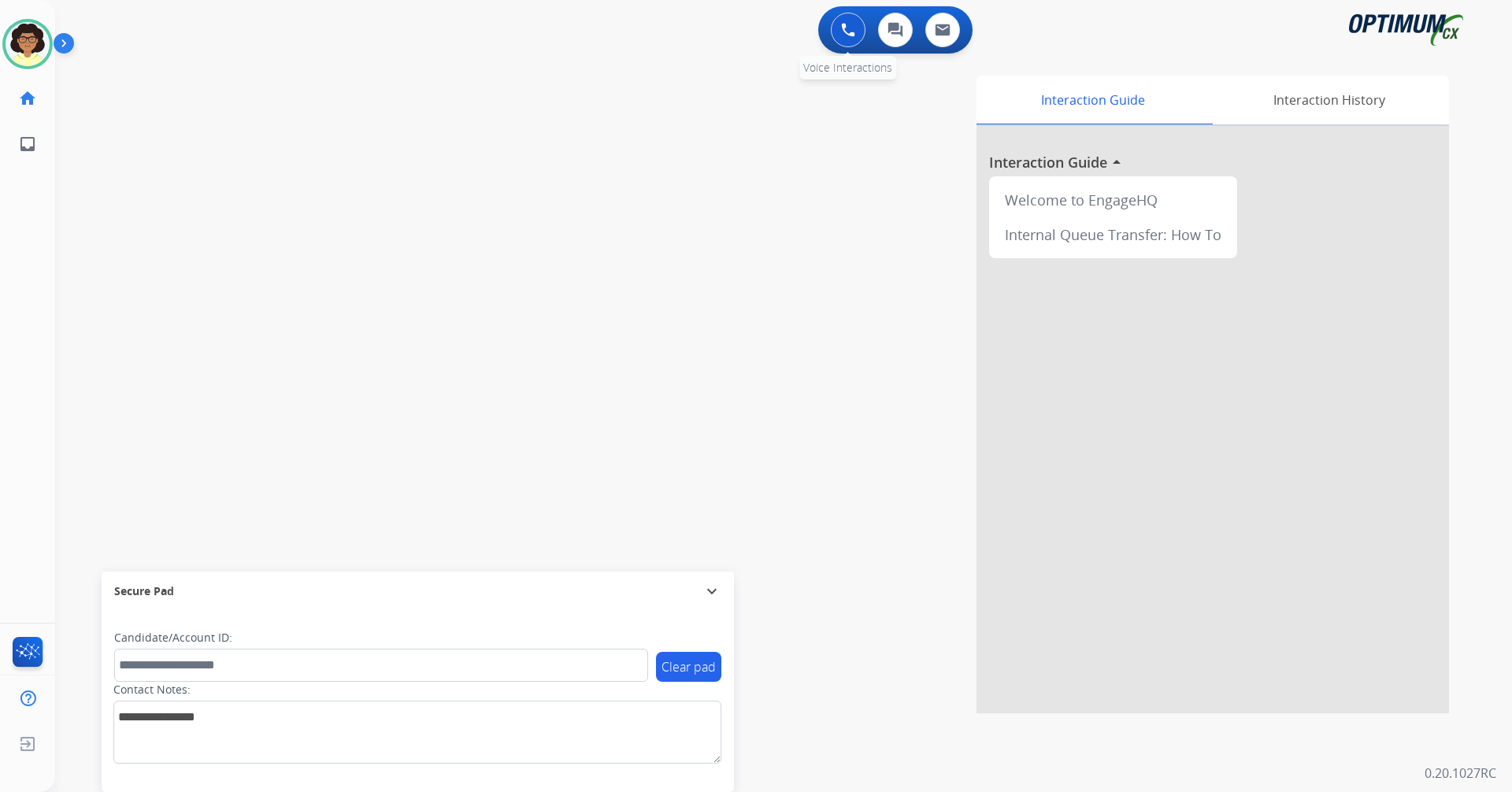
click at [854, 30] on img at bounding box center [848, 30] width 14 height 14
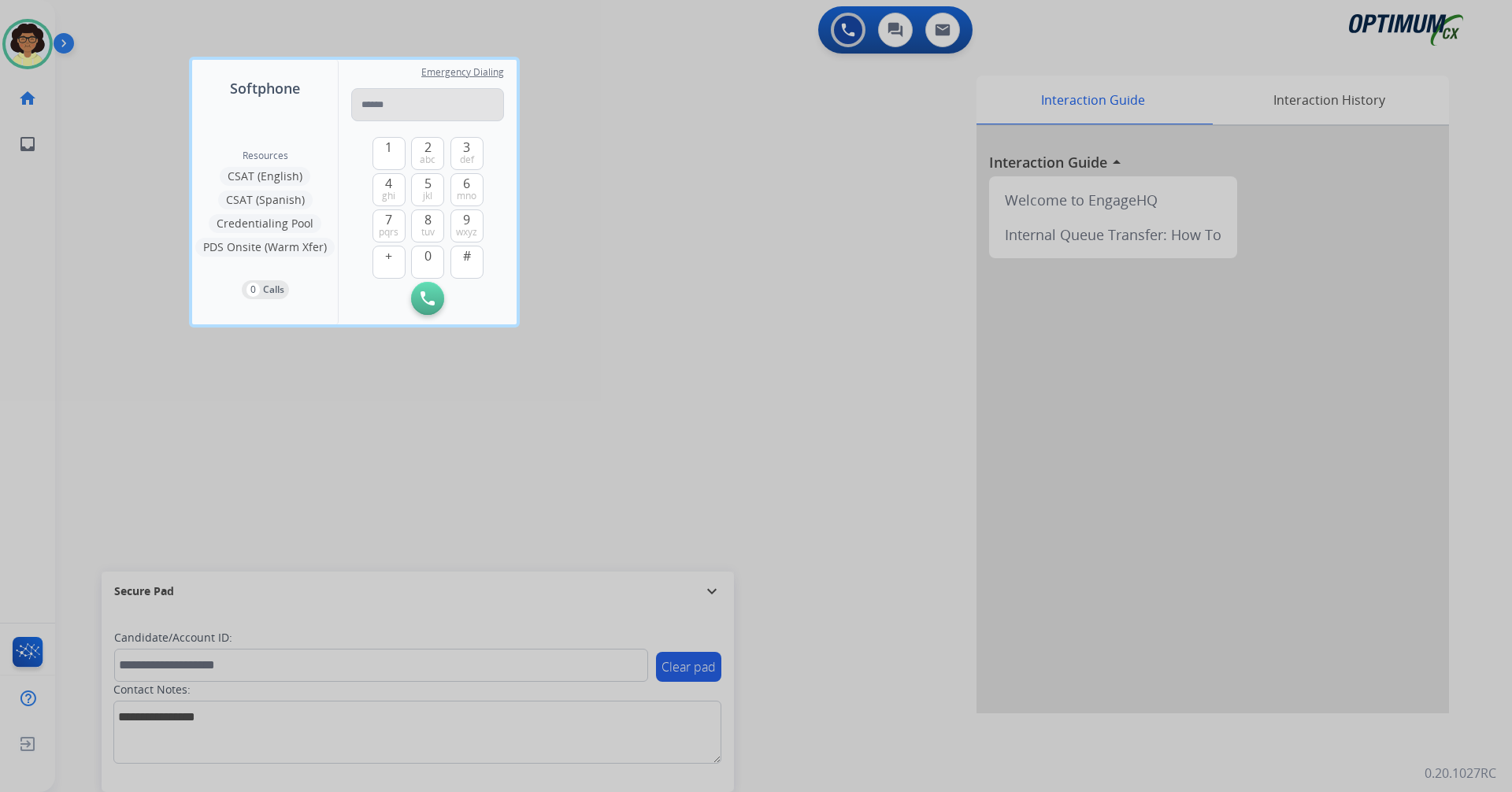
click at [432, 102] on input "tel" at bounding box center [427, 104] width 153 height 33
type input "**********"
click at [437, 298] on button "Initiate Call" at bounding box center [427, 297] width 33 height 33
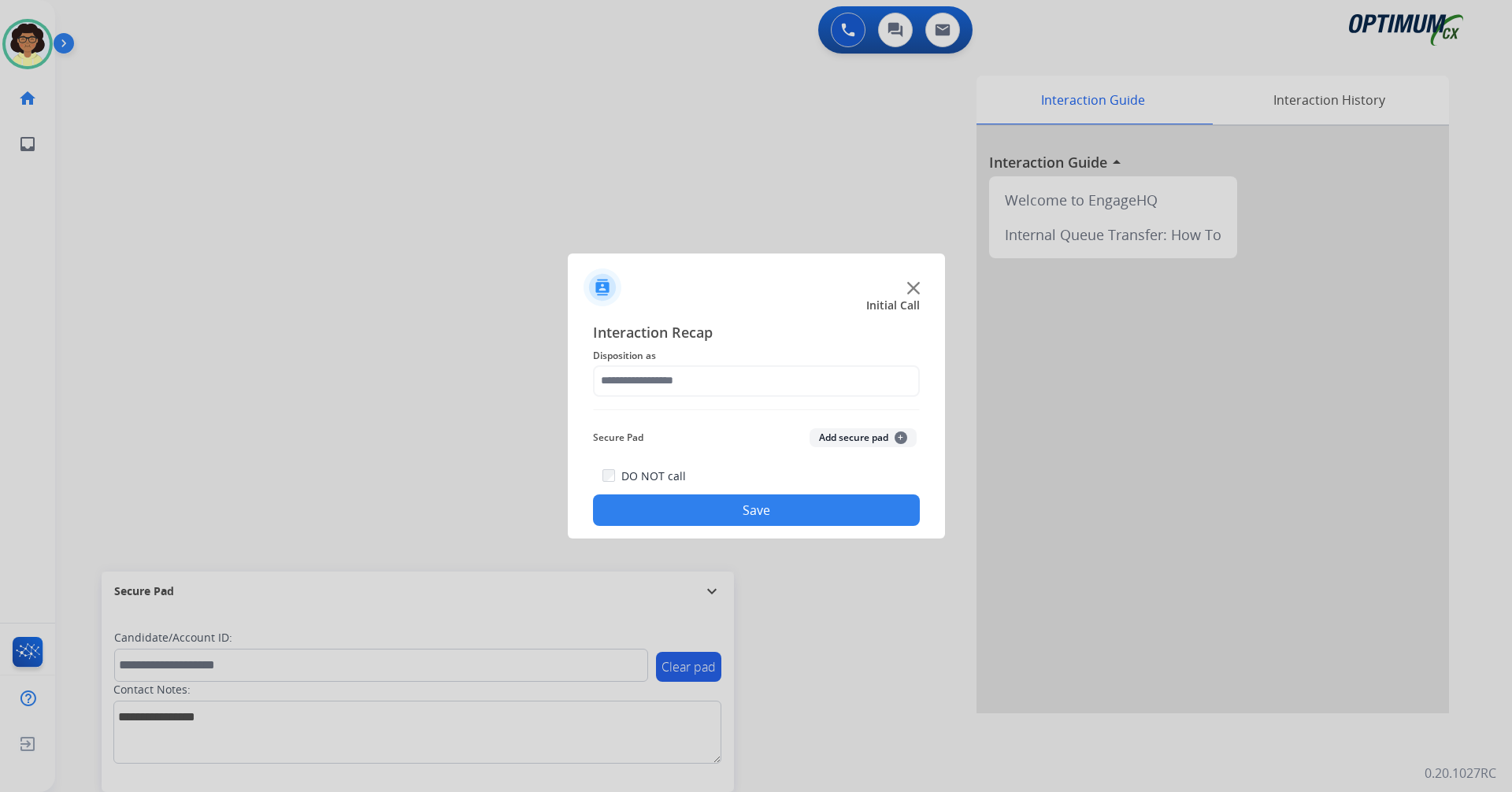
click at [919, 282] on img at bounding box center [913, 288] width 13 height 13
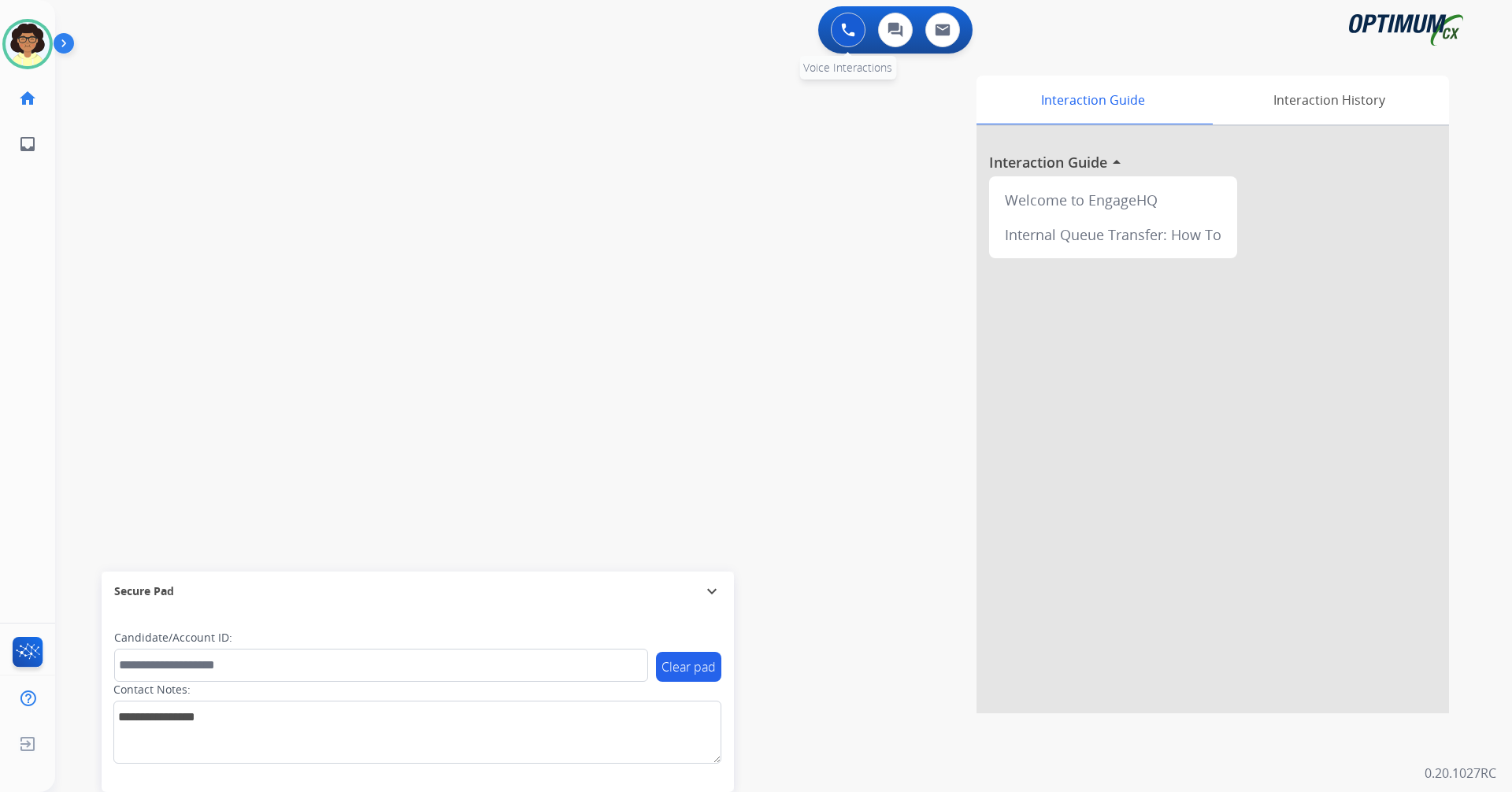
click at [849, 27] on img at bounding box center [848, 30] width 14 height 14
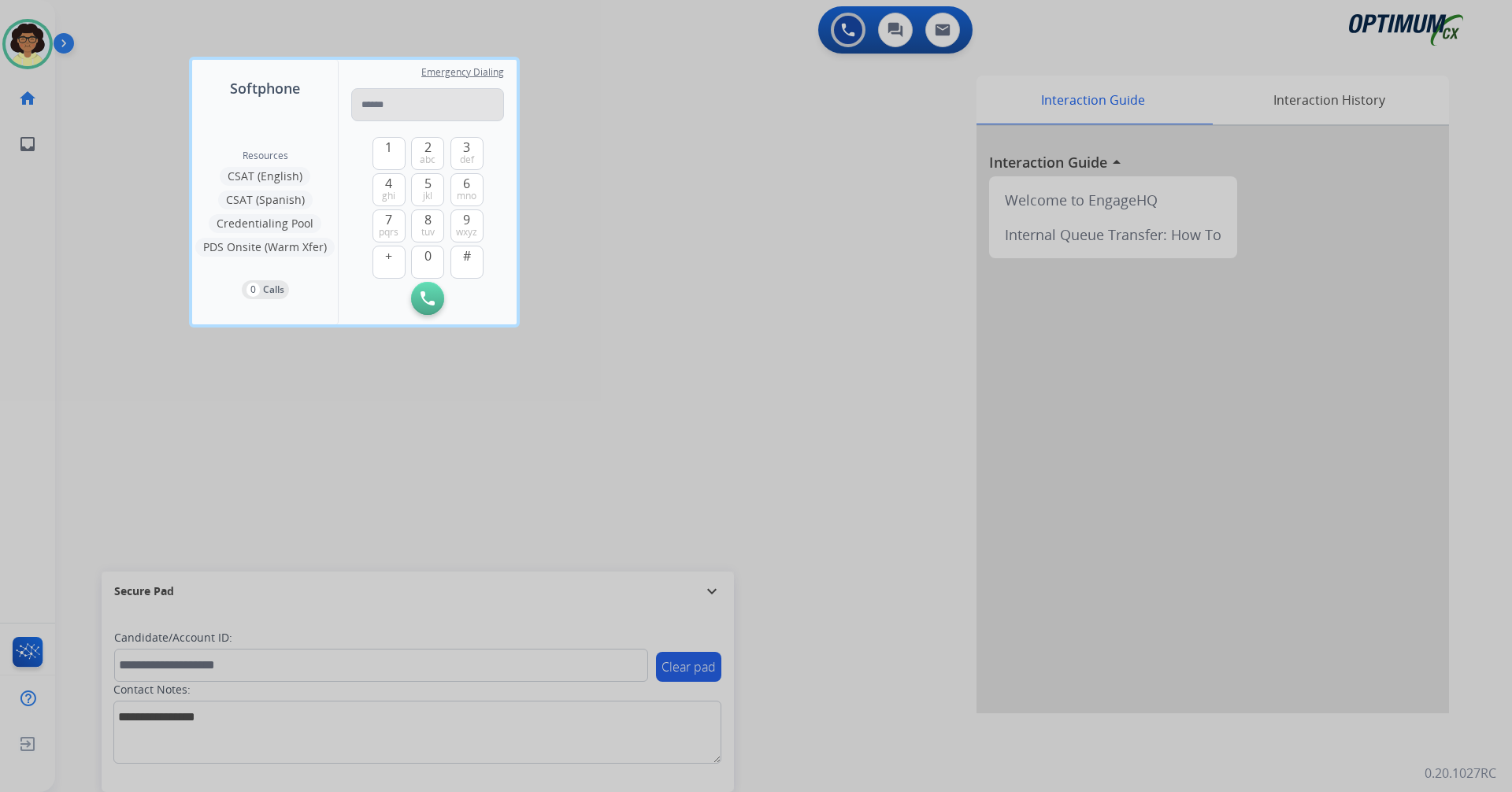
click at [451, 105] on input "tel" at bounding box center [427, 104] width 153 height 33
type input "**********"
click at [424, 294] on img at bounding box center [427, 298] width 14 height 14
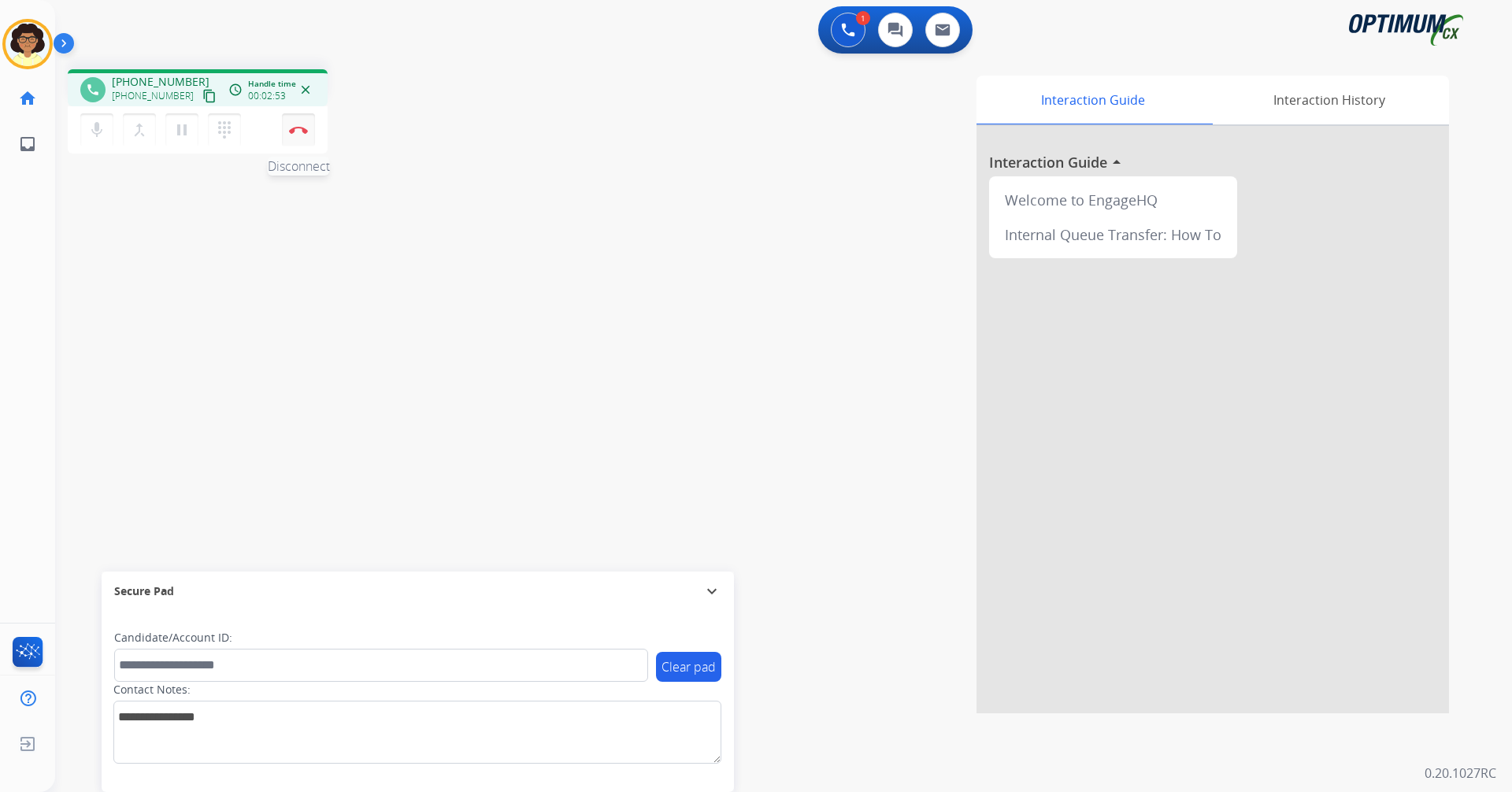
click at [289, 128] on img at bounding box center [298, 130] width 19 height 8
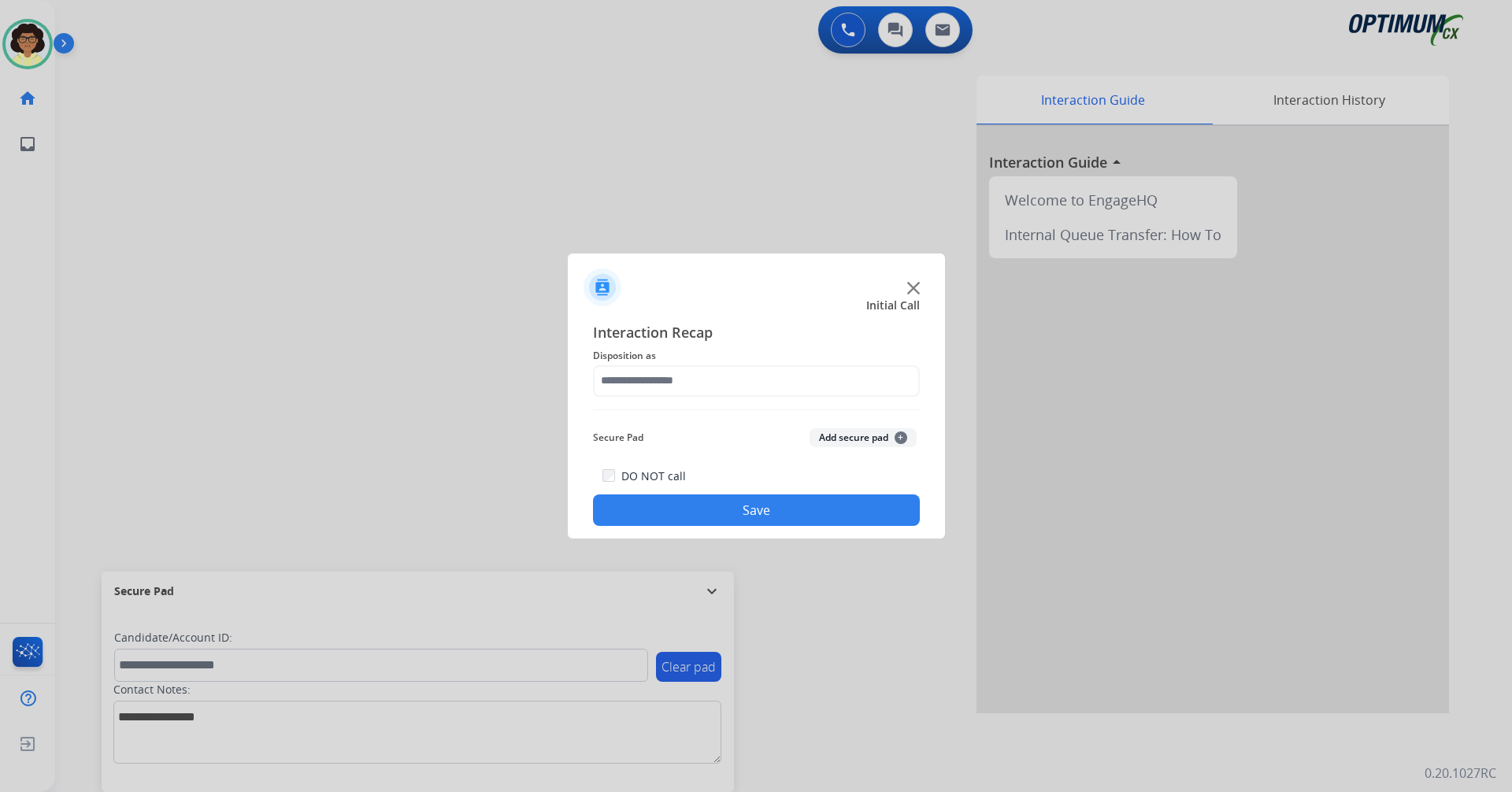
click at [914, 282] on img at bounding box center [913, 288] width 13 height 13
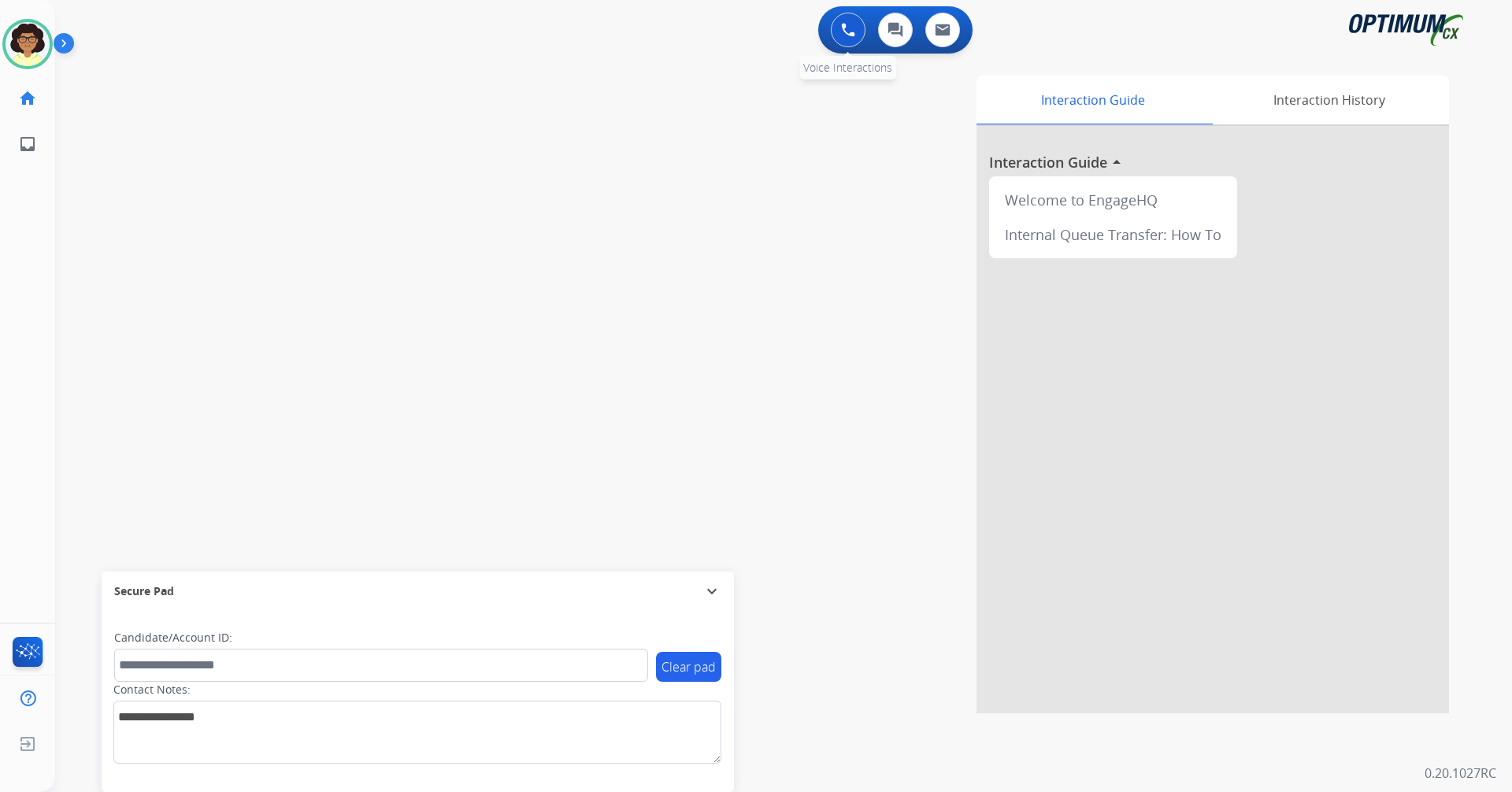
click at [839, 26] on button at bounding box center [848, 30] width 34 height 34
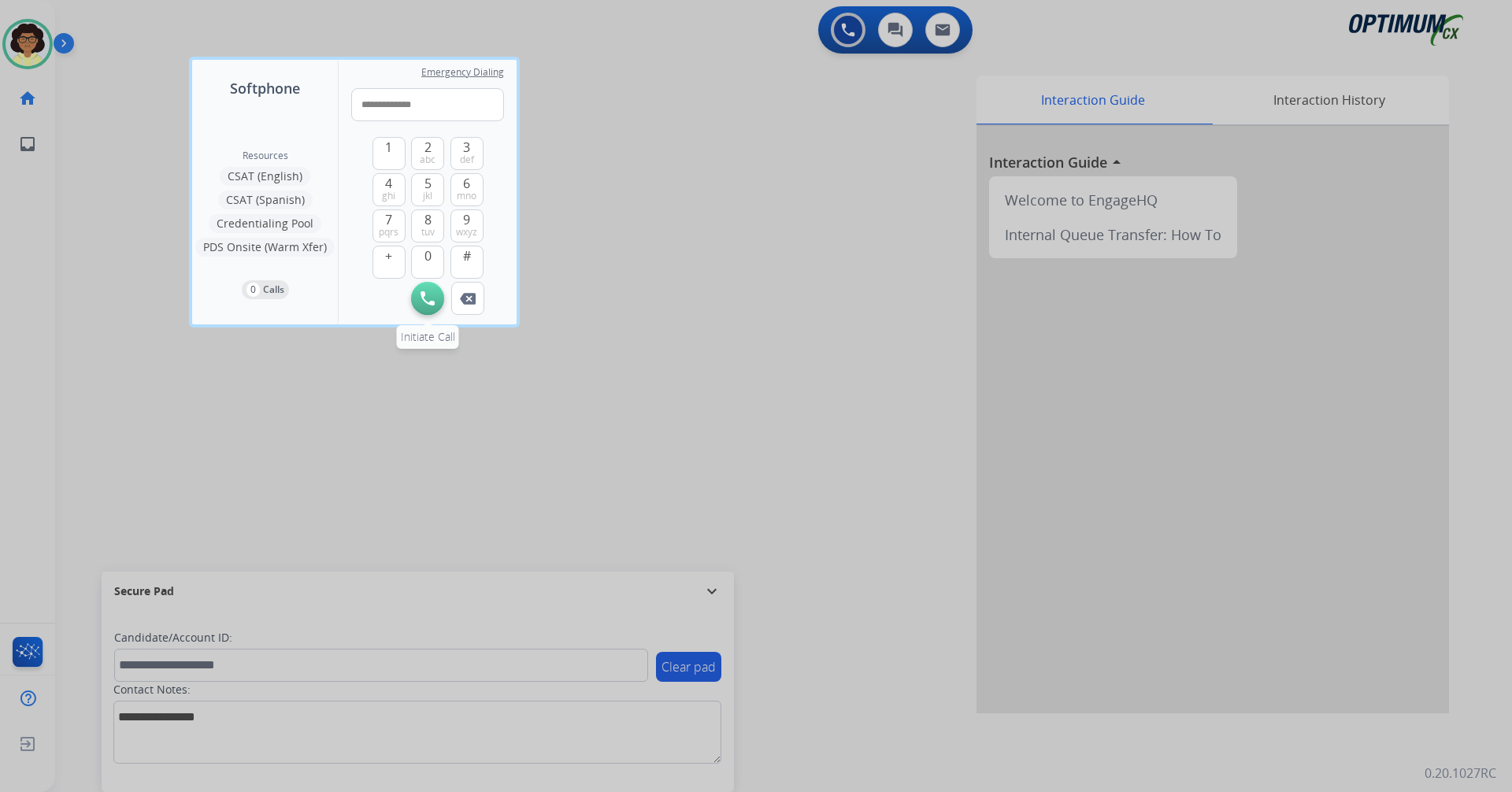
type input "**********"
click at [424, 301] on img at bounding box center [427, 298] width 14 height 14
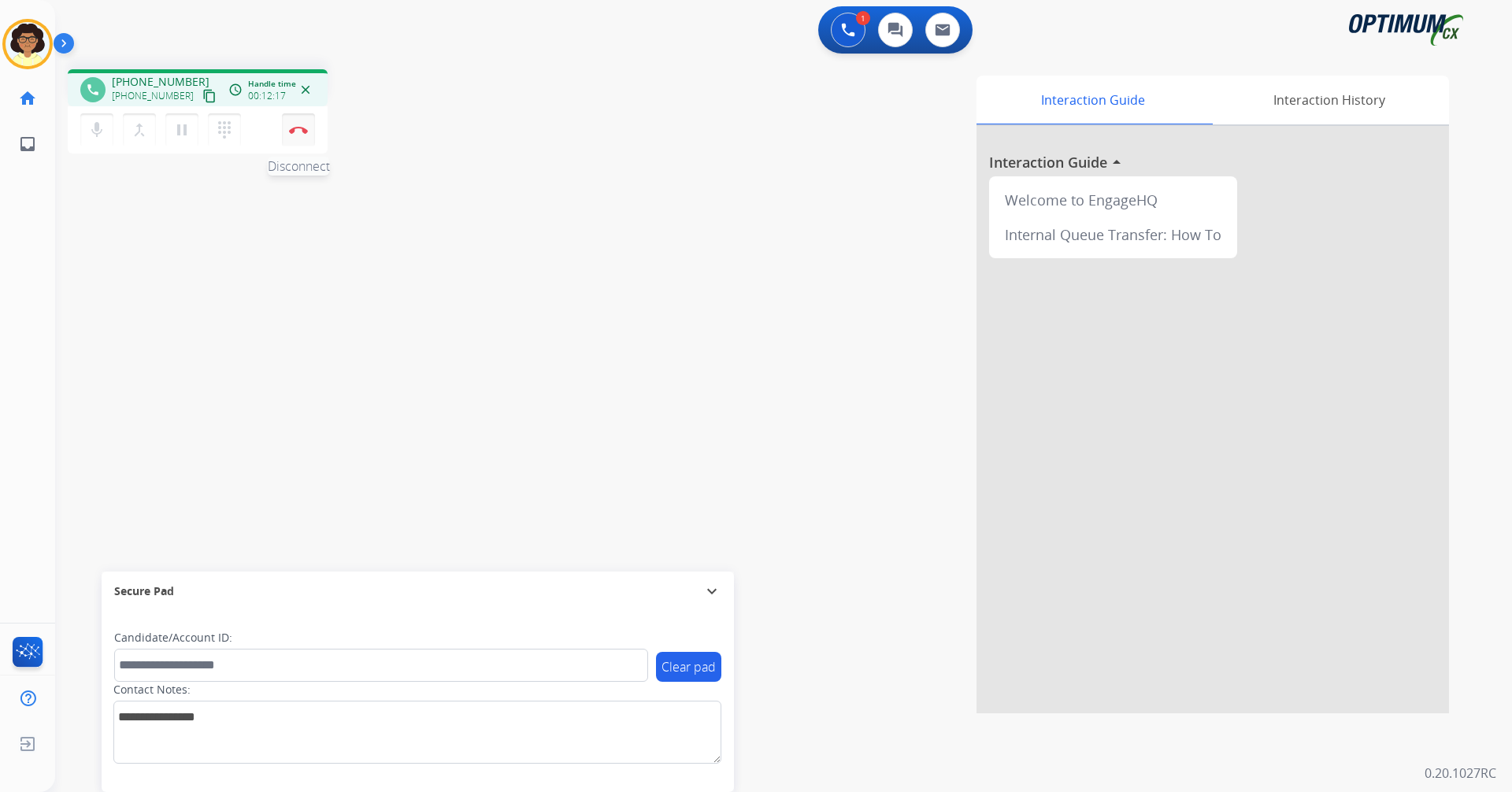
click at [301, 129] on img at bounding box center [298, 130] width 19 height 8
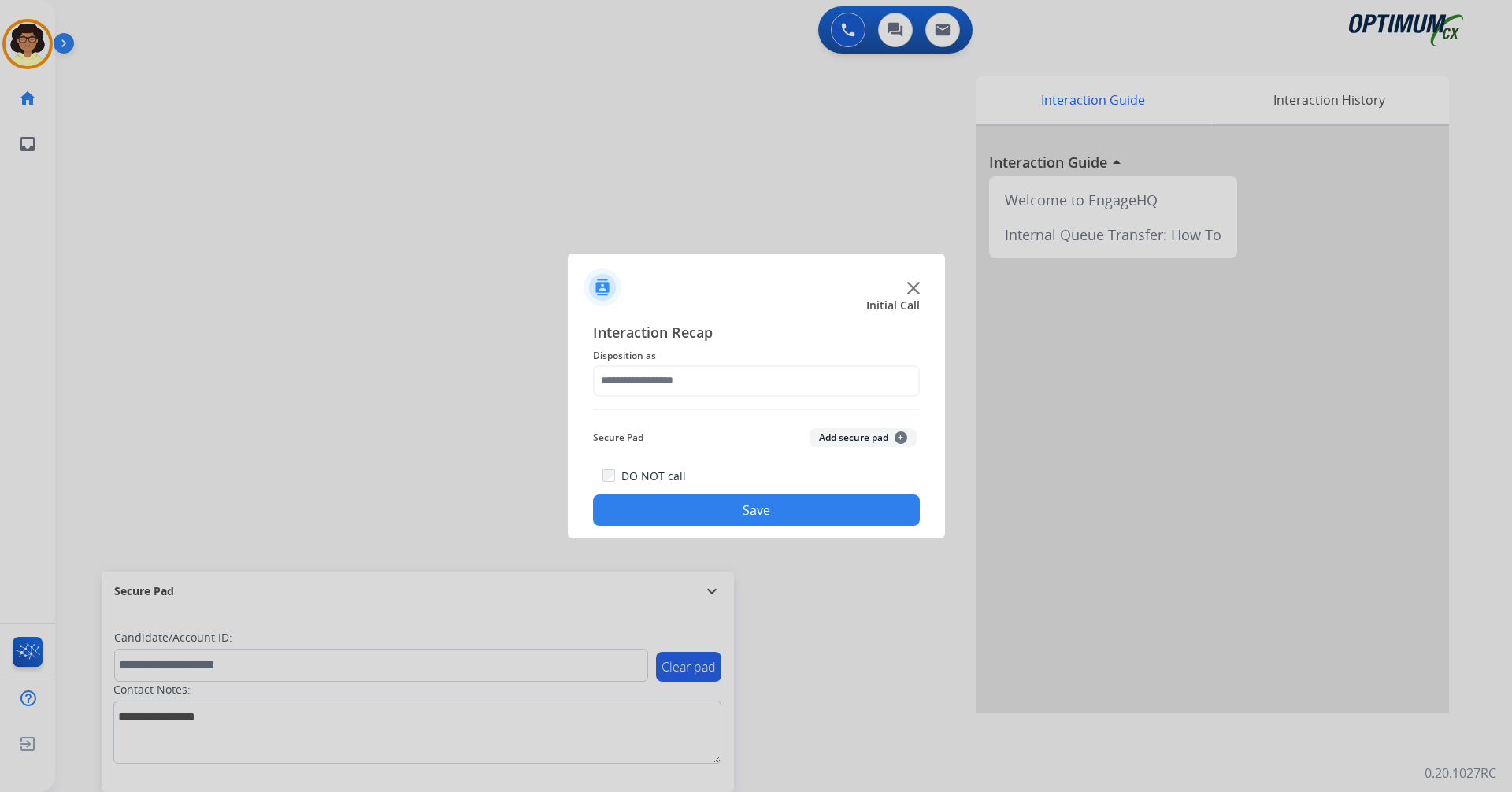
click at [911, 285] on img at bounding box center [913, 288] width 13 height 13
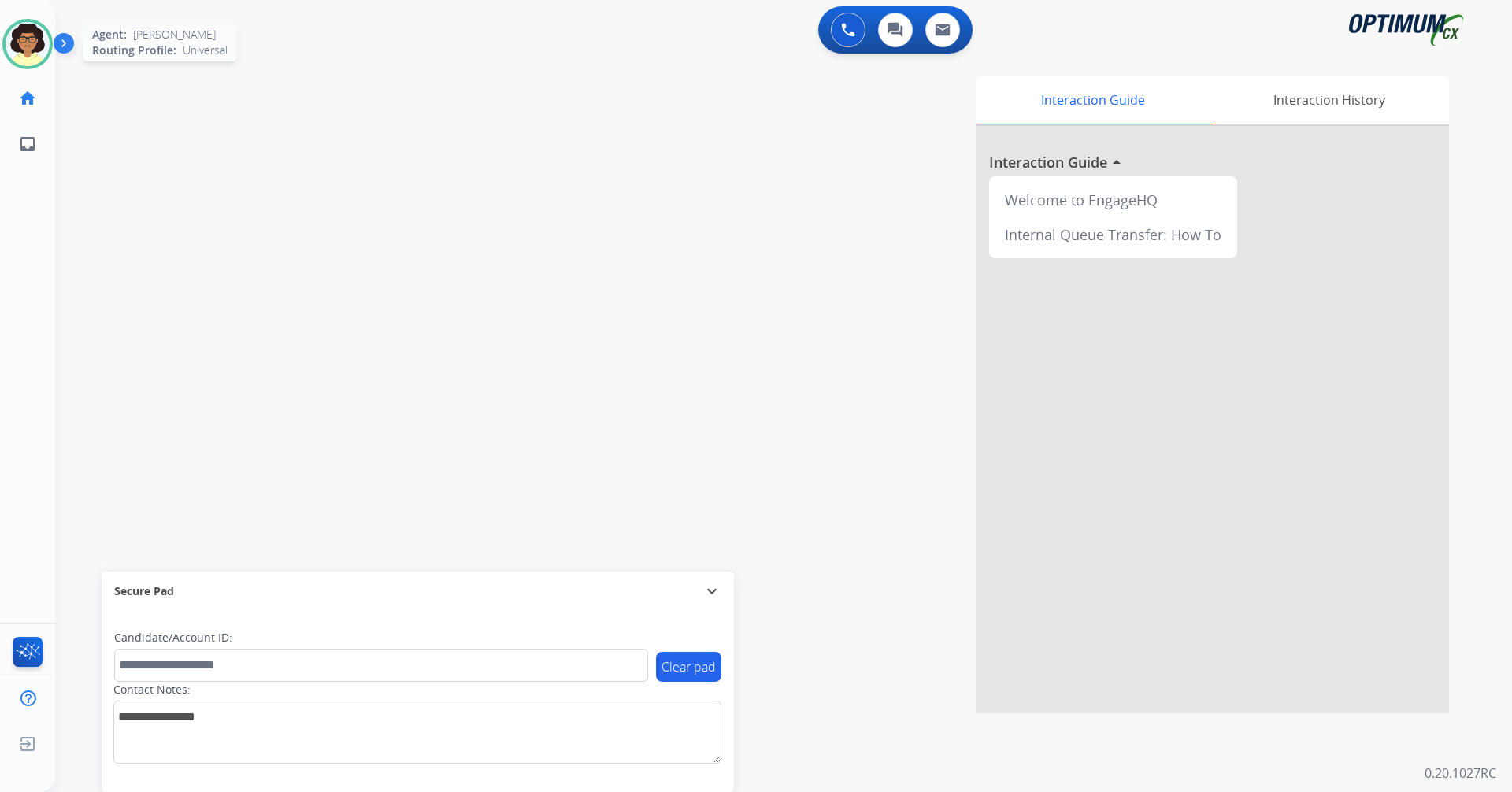
click at [33, 44] on img at bounding box center [27, 44] width 44 height 44
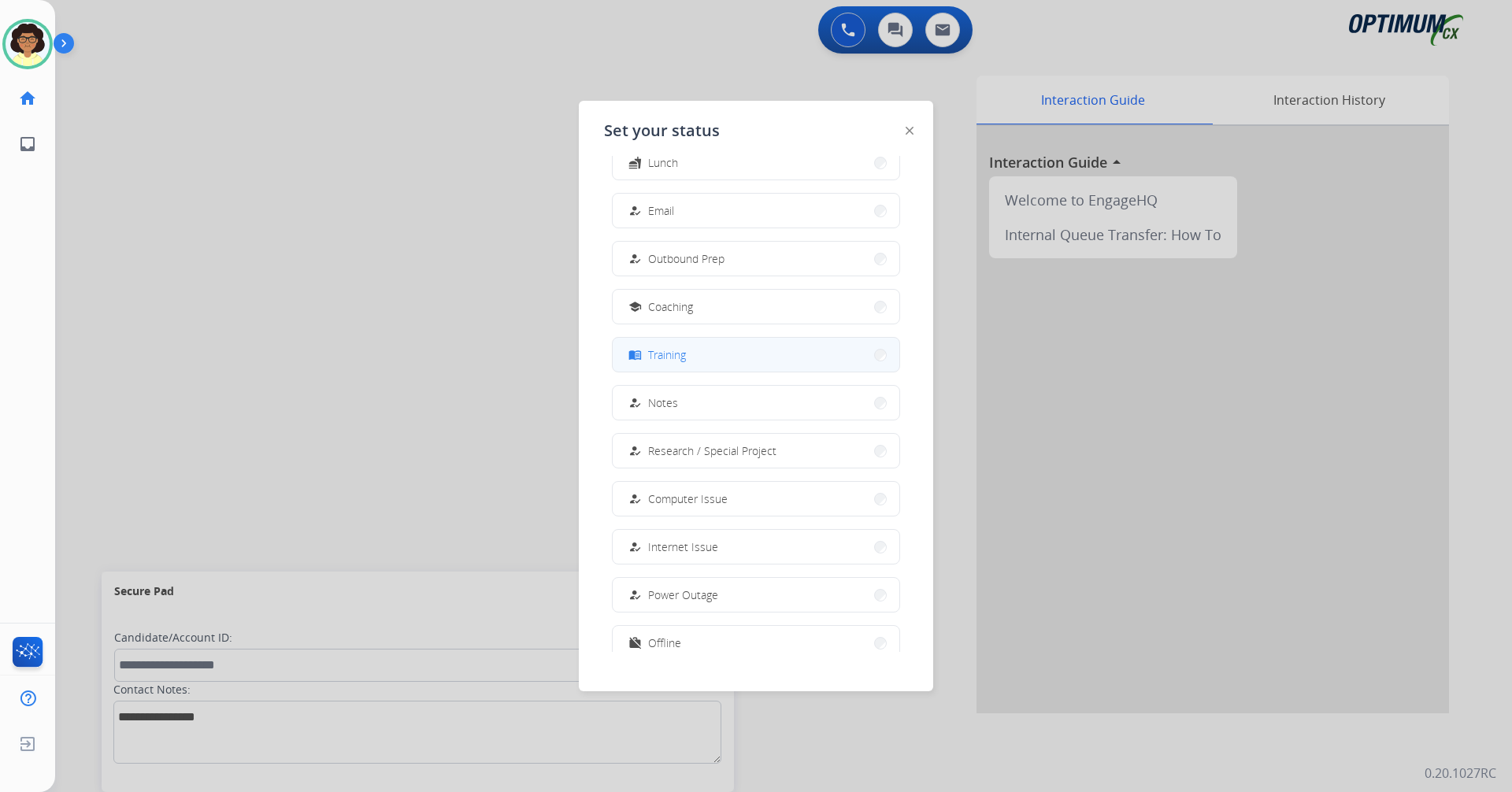
scroll to position [149, 0]
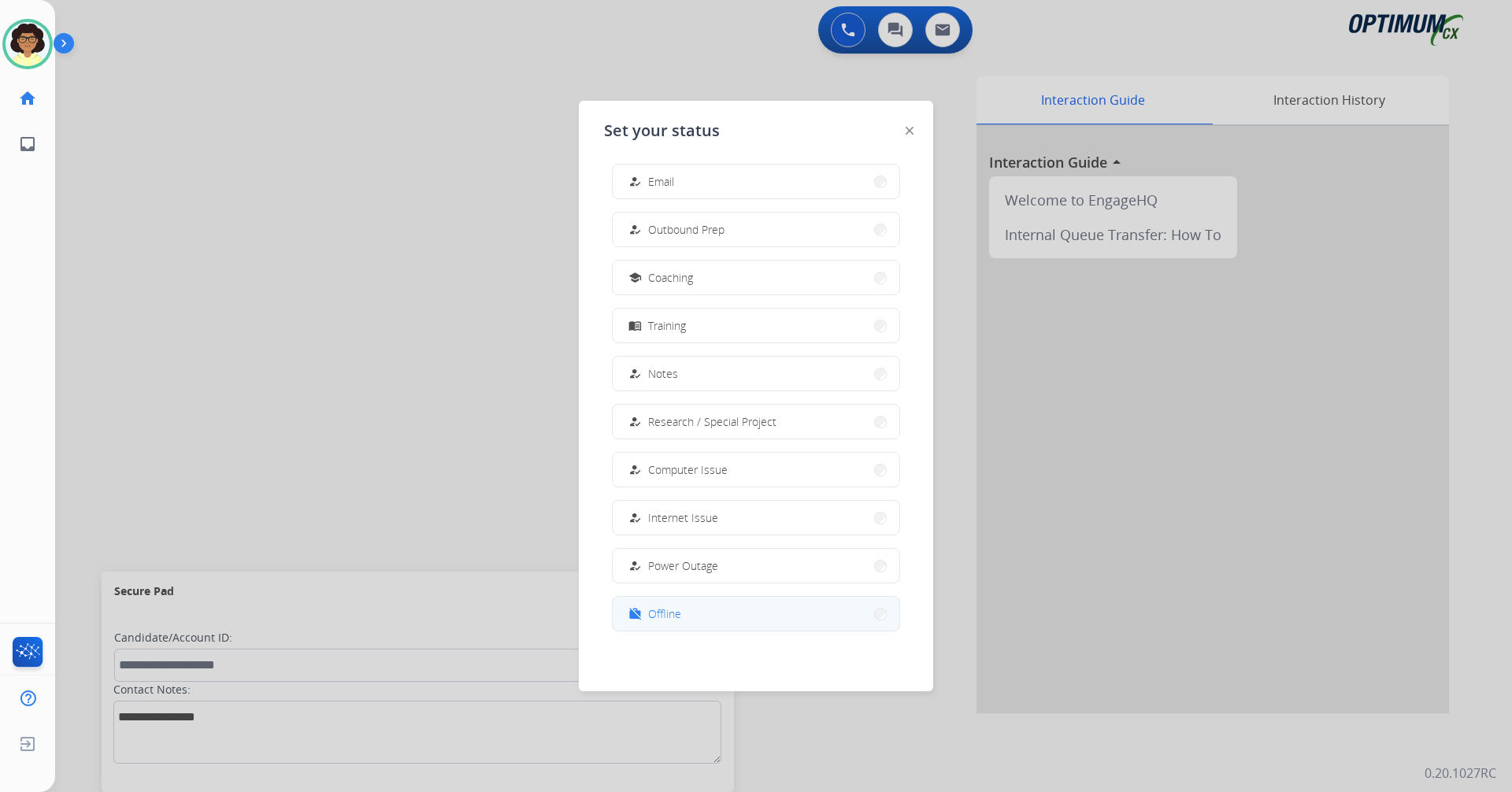
click at [719, 618] on button "work_off Offline" at bounding box center [755, 613] width 286 height 33
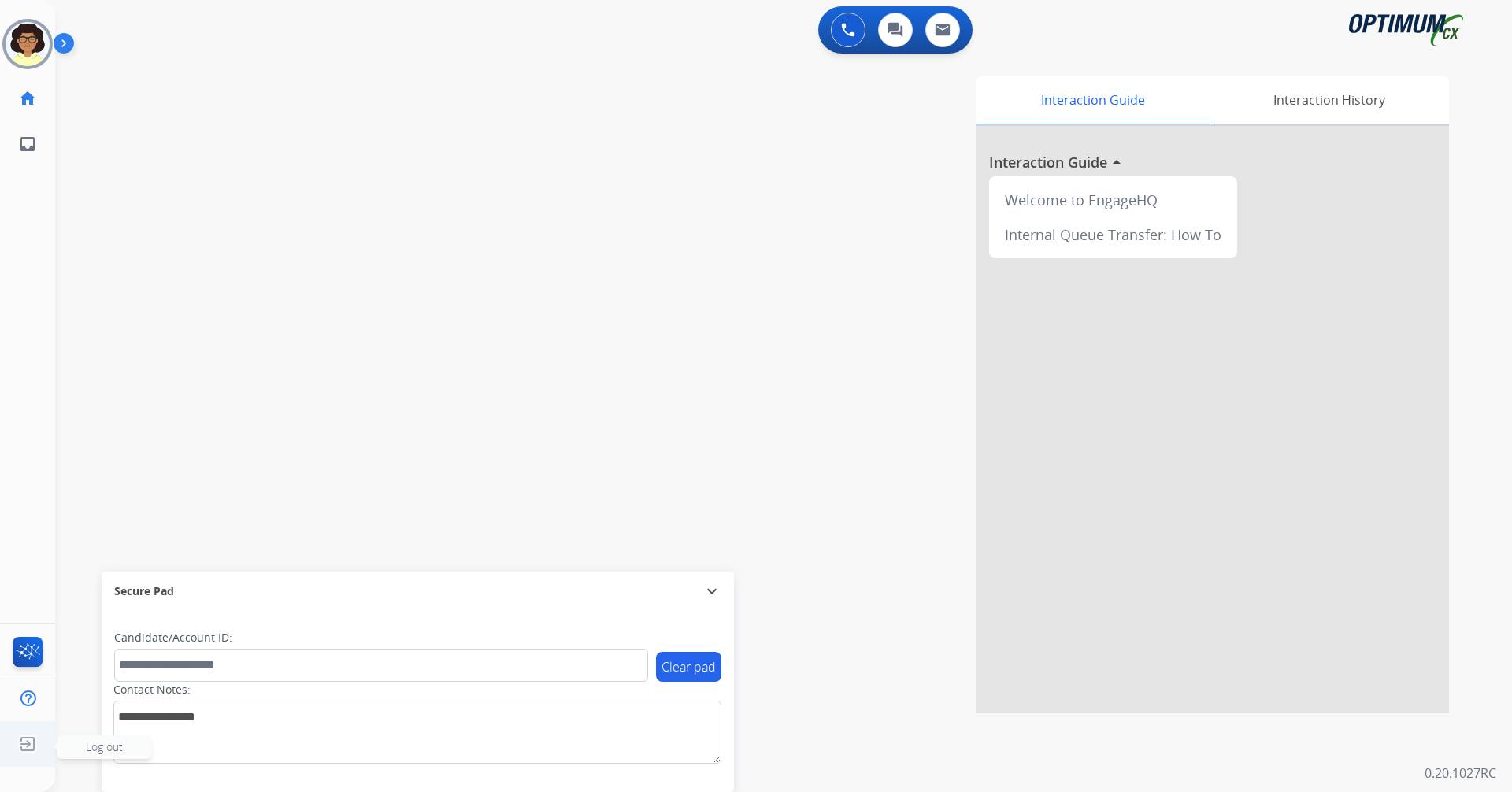
click at [31, 749] on img at bounding box center [28, 744] width 29 height 30
